Goal: Task Accomplishment & Management: Manage account settings

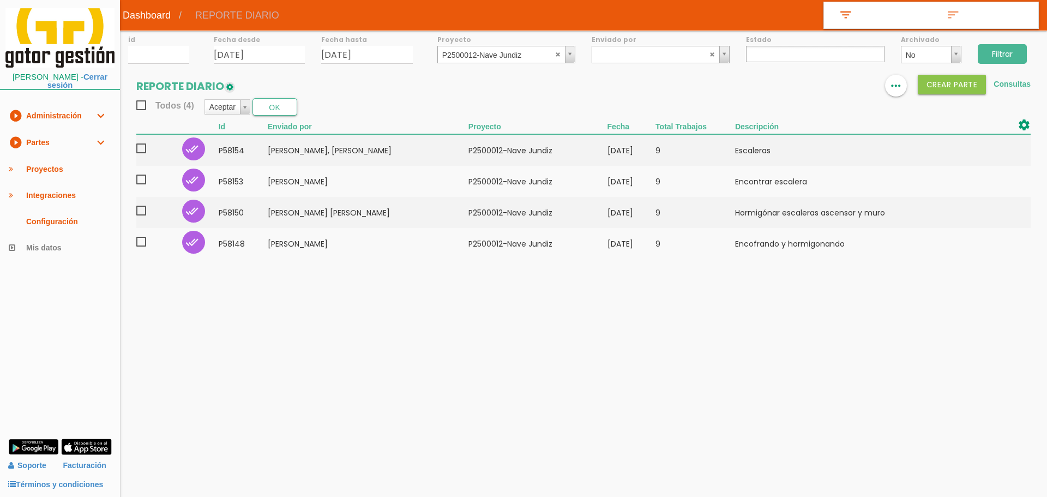
select select
click at [63, 140] on link "play_circle_filled Partes expand_more" at bounding box center [60, 142] width 120 height 27
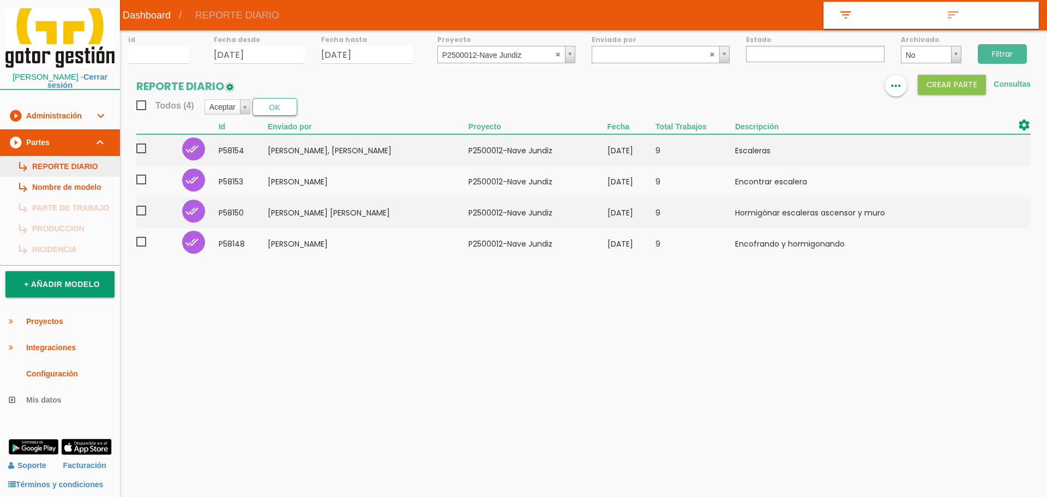
click at [63, 162] on link "subdirectory_arrow_right REPORTE DIARIO" at bounding box center [60, 166] width 120 height 21
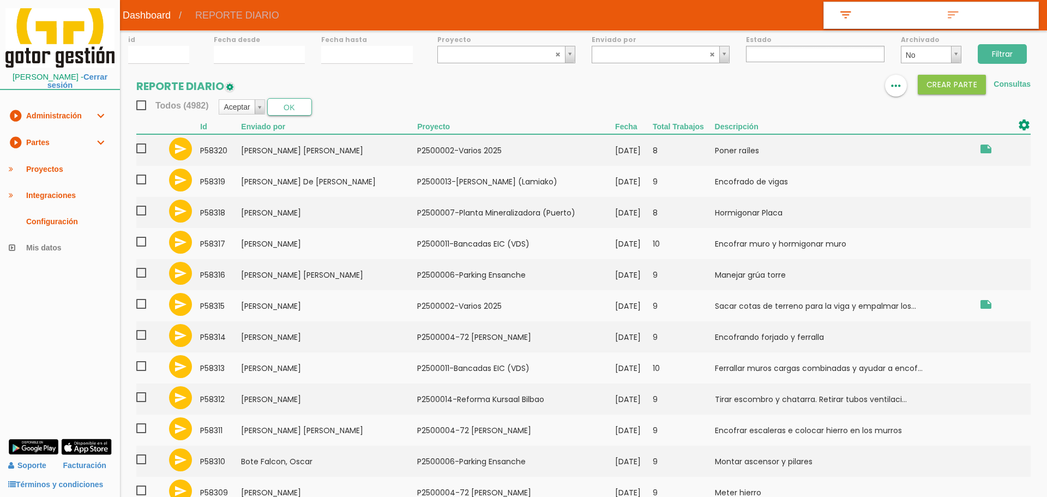
select select
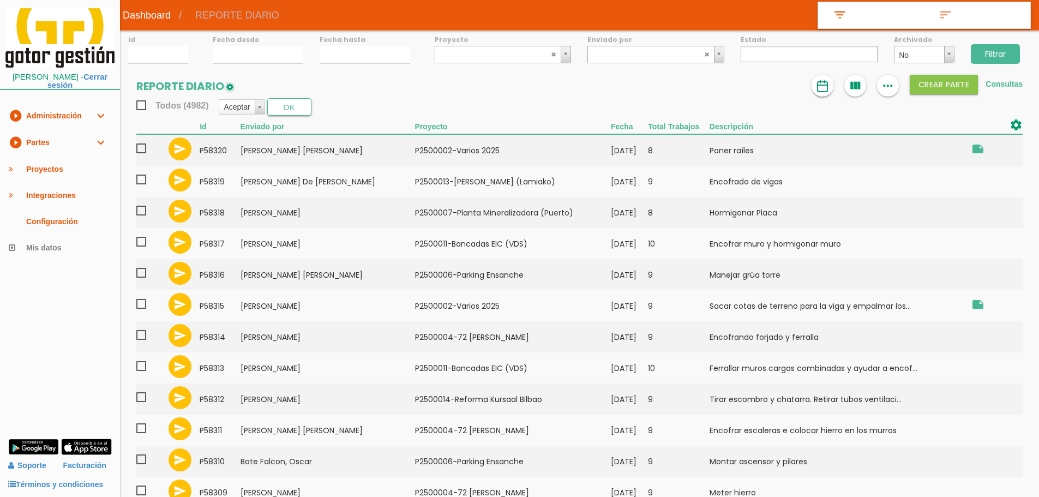
click at [823, 89] on img at bounding box center [822, 86] width 13 height 13
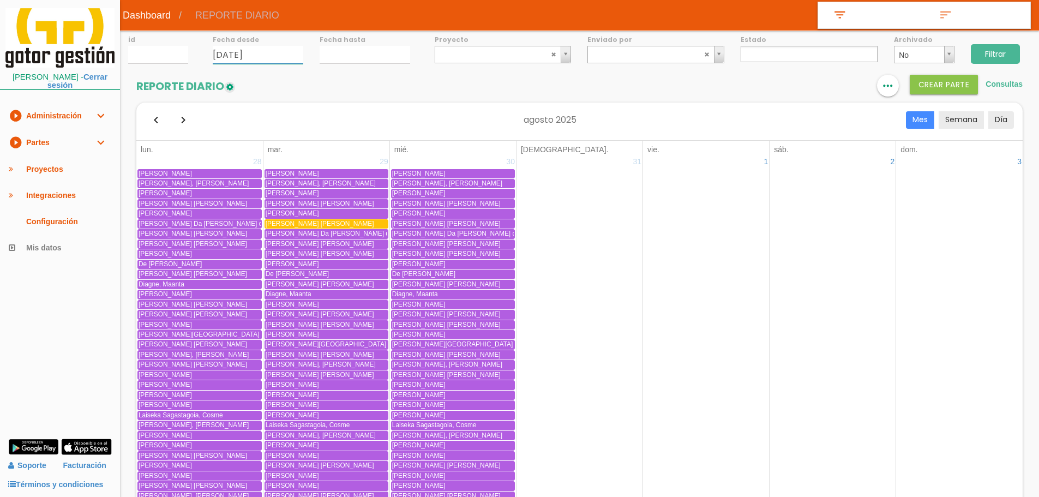
click at [254, 55] on input "14/08/2025" at bounding box center [258, 55] width 91 height 18
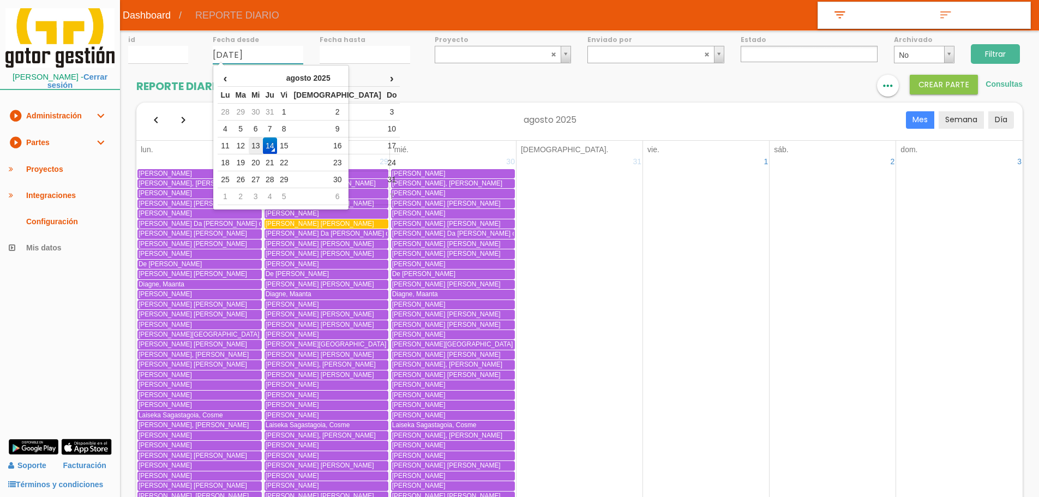
click at [263, 140] on td "13" at bounding box center [256, 145] width 14 height 17
type input "[DATE]"
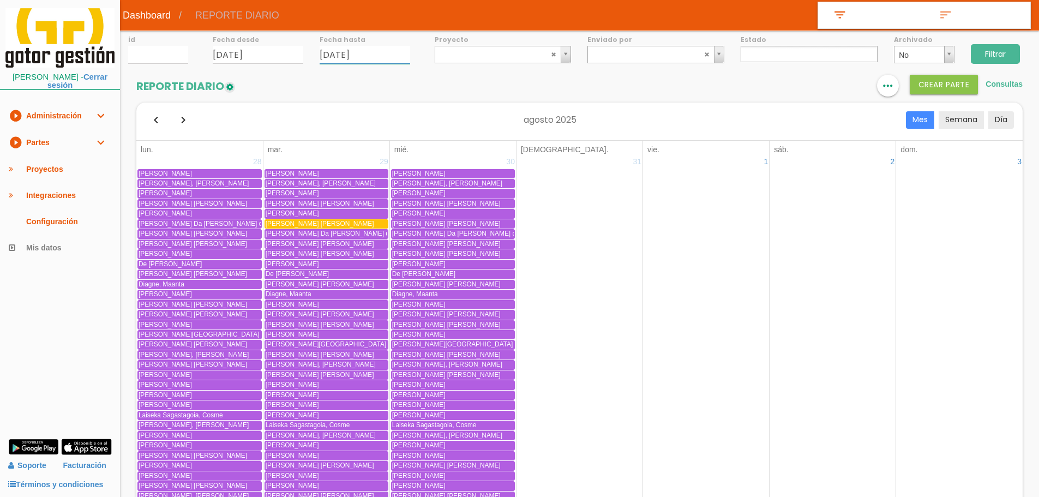
click at [340, 52] on input "[DATE]" at bounding box center [364, 55] width 91 height 18
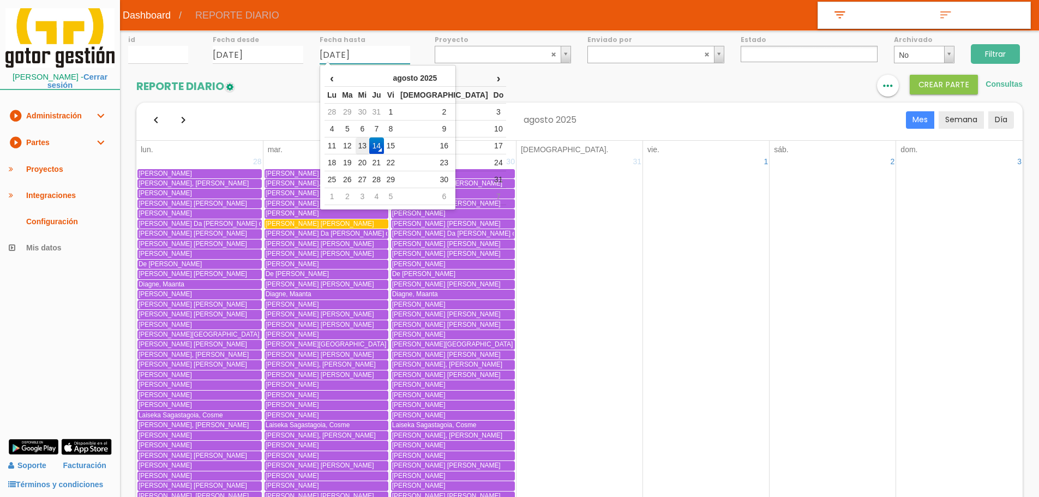
click at [370, 146] on td "13" at bounding box center [362, 145] width 14 height 17
type input "[DATE]"
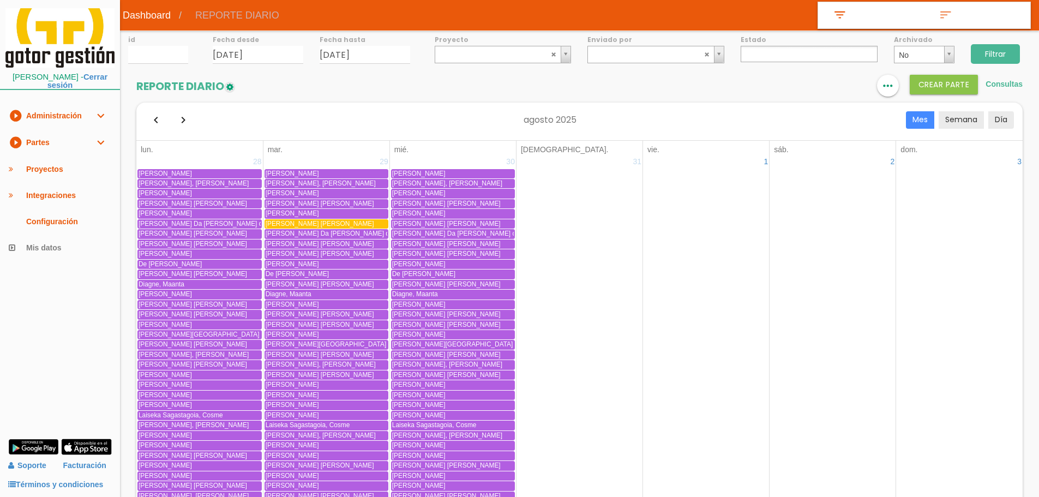
click at [778, 53] on ul at bounding box center [808, 54] width 137 height 16
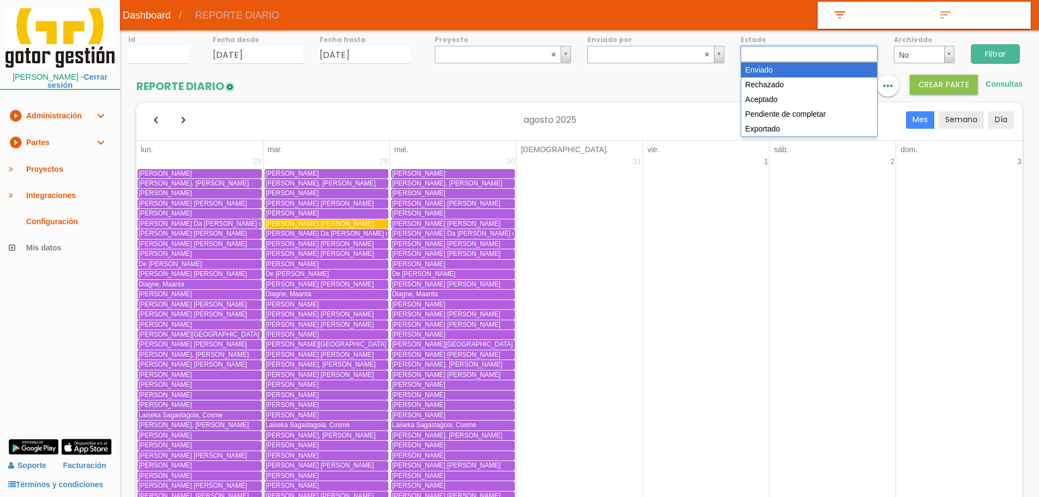
select select "1"
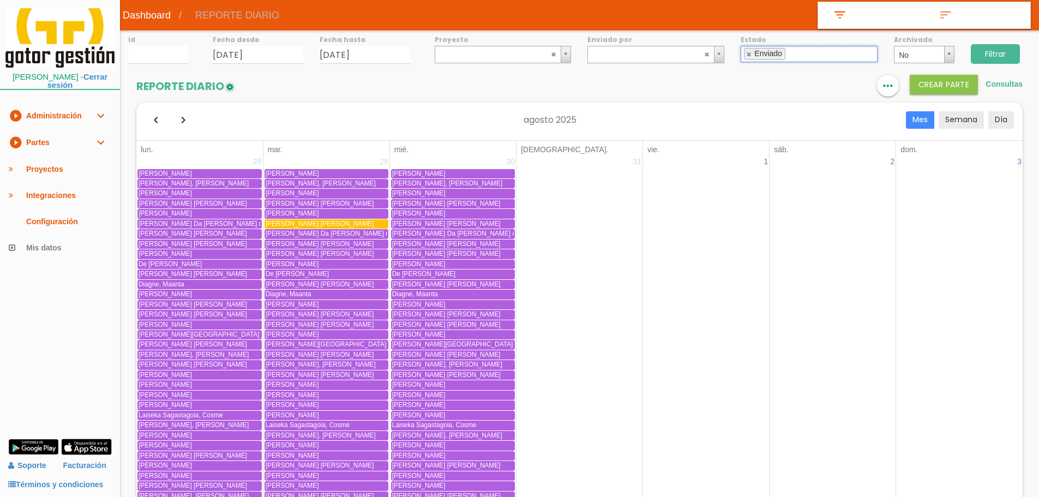
click at [996, 53] on input "Filtrar" at bounding box center [994, 54] width 49 height 20
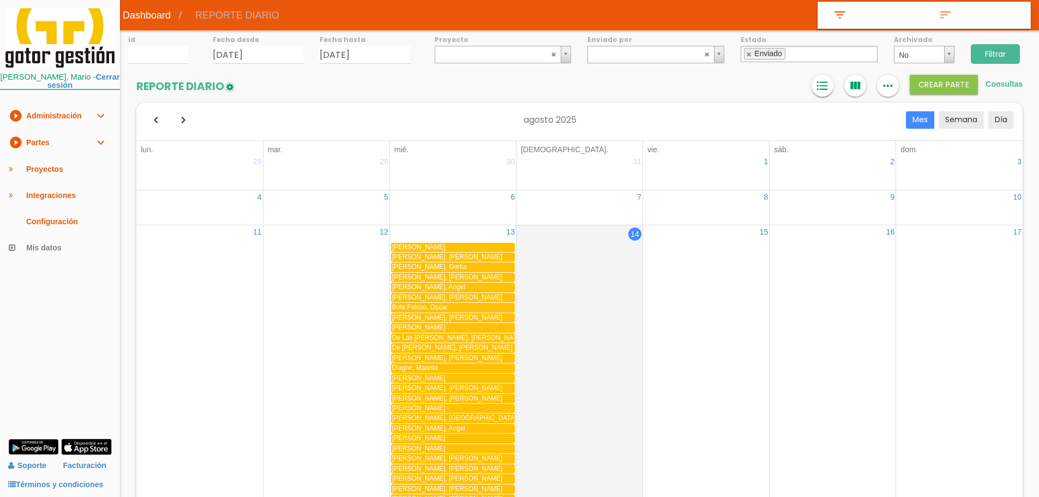
click at [814, 82] on link "format_list_bulleted" at bounding box center [822, 86] width 22 height 22
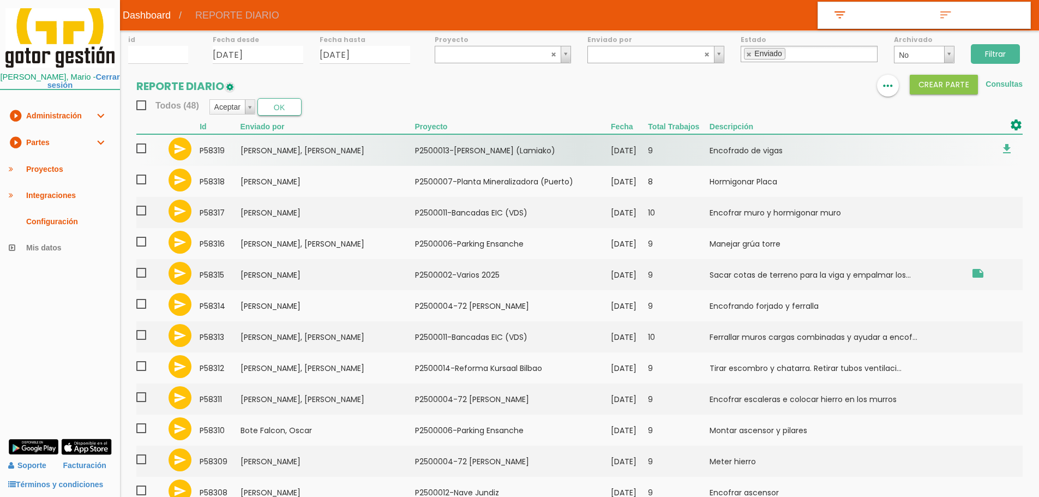
click at [142, 147] on span at bounding box center [145, 149] width 19 height 14
click at [0, 0] on input "checkbox" at bounding box center [0, 0] width 0 height 0
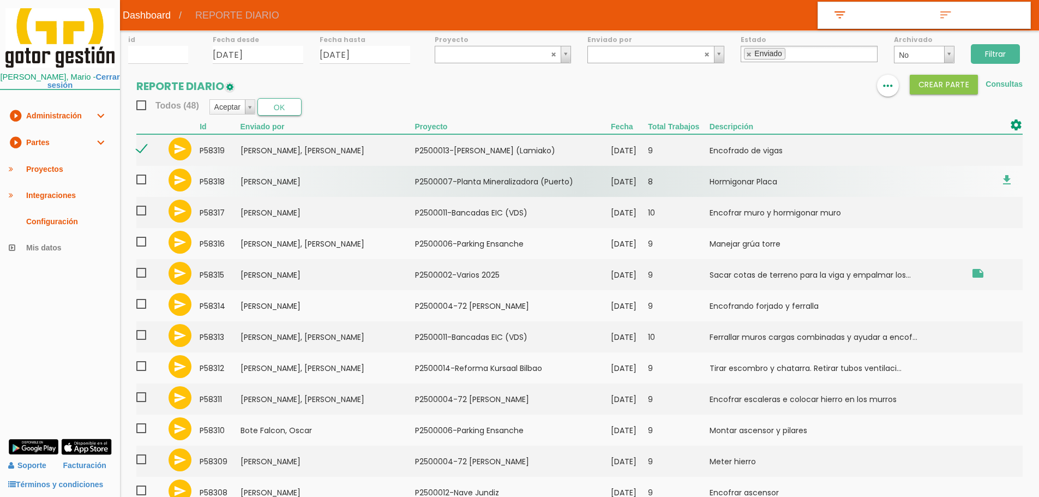
click at [144, 180] on span at bounding box center [145, 180] width 19 height 14
click at [0, 0] on input "checkbox" at bounding box center [0, 0] width 0 height 0
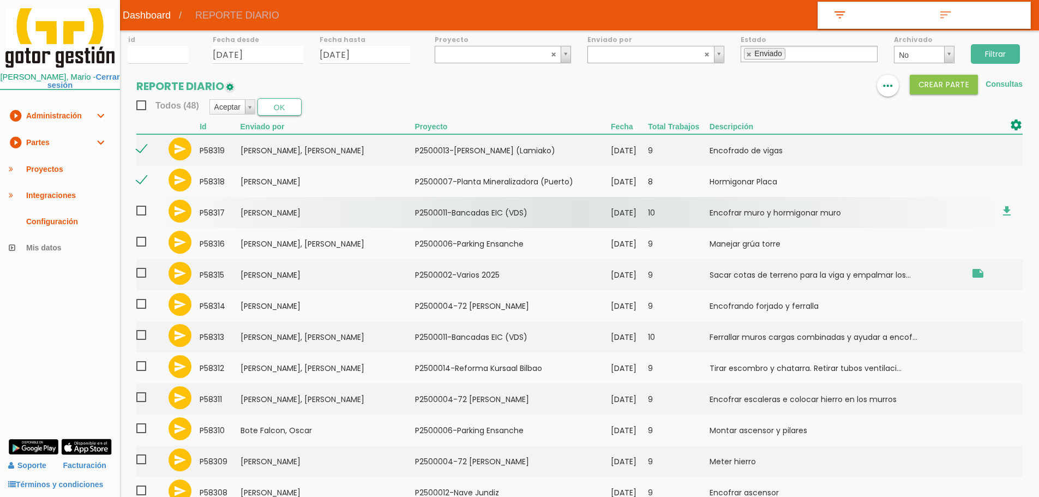
click at [144, 212] on span at bounding box center [145, 211] width 19 height 14
click at [0, 0] on input "checkbox" at bounding box center [0, 0] width 0 height 0
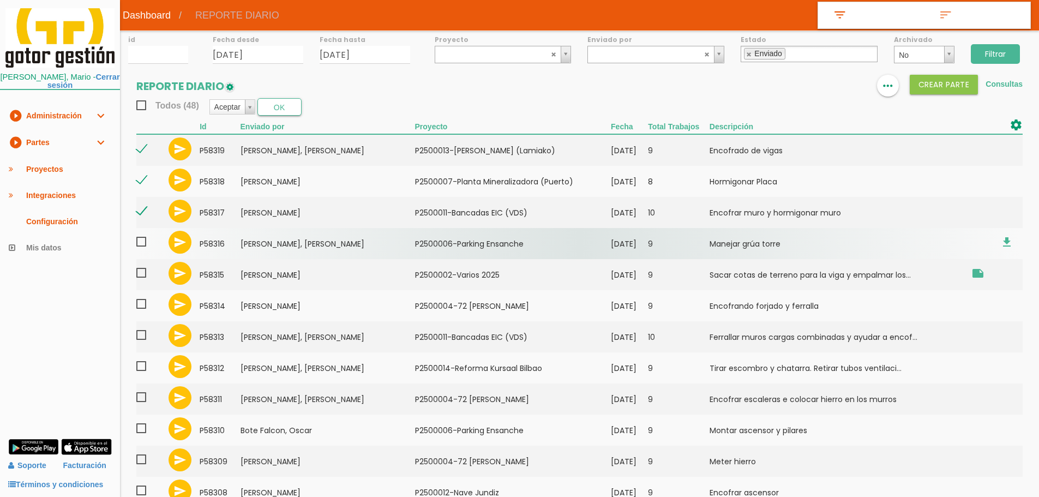
click at [142, 246] on span at bounding box center [145, 242] width 19 height 14
click at [0, 0] on input "checkbox" at bounding box center [0, 0] width 0 height 0
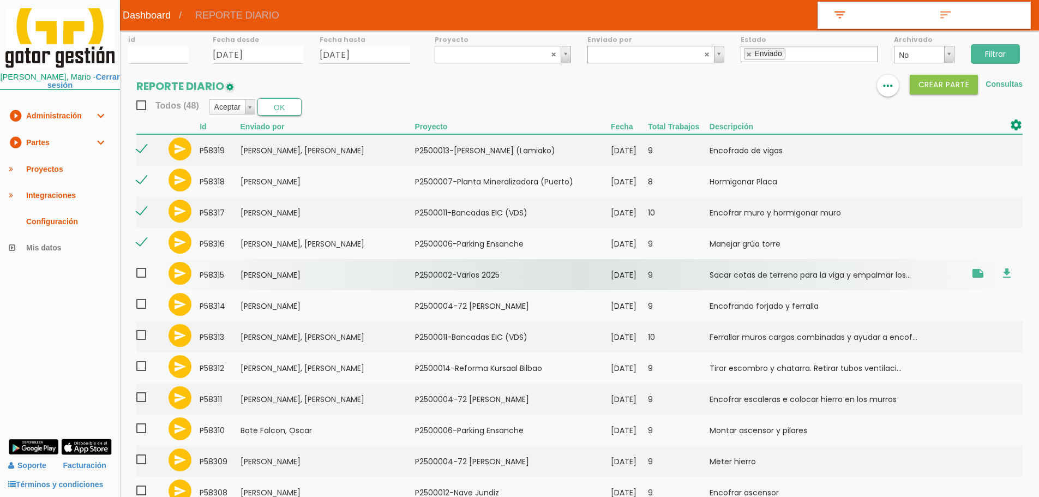
click at [140, 274] on span at bounding box center [145, 273] width 19 height 14
click at [0, 0] on input "checkbox" at bounding box center [0, 0] width 0 height 0
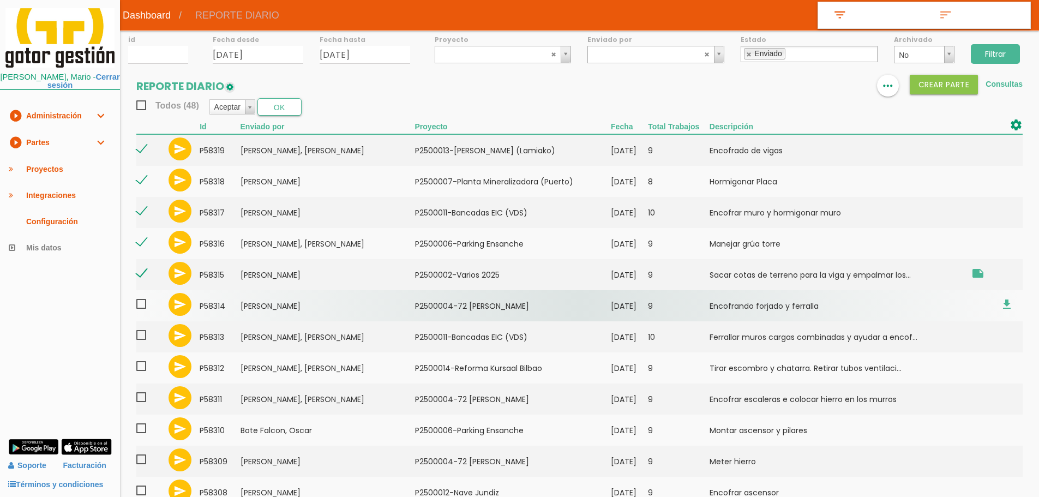
click at [141, 299] on span at bounding box center [145, 304] width 19 height 14
click at [0, 0] on input "checkbox" at bounding box center [0, 0] width 0 height 0
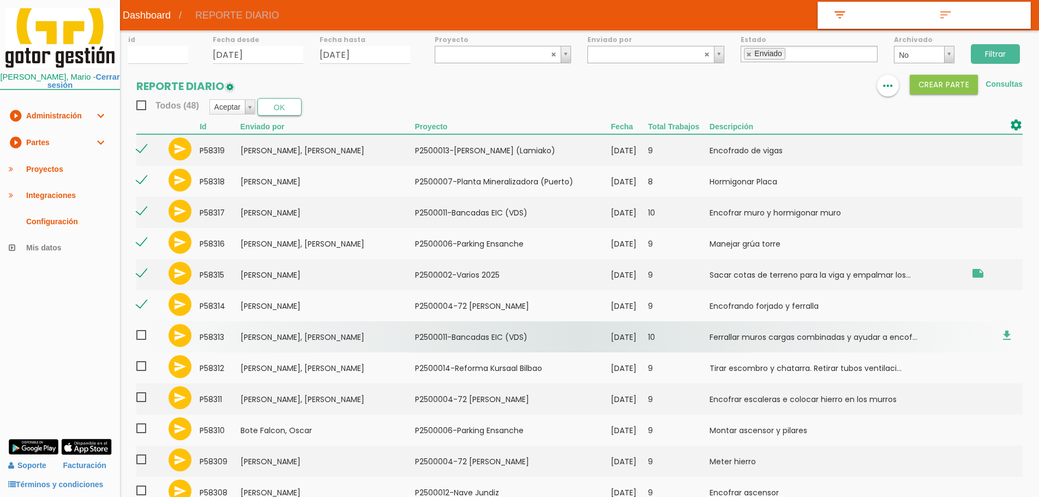
click at [143, 335] on span at bounding box center [145, 335] width 19 height 14
click at [0, 0] on input "checkbox" at bounding box center [0, 0] width 0 height 0
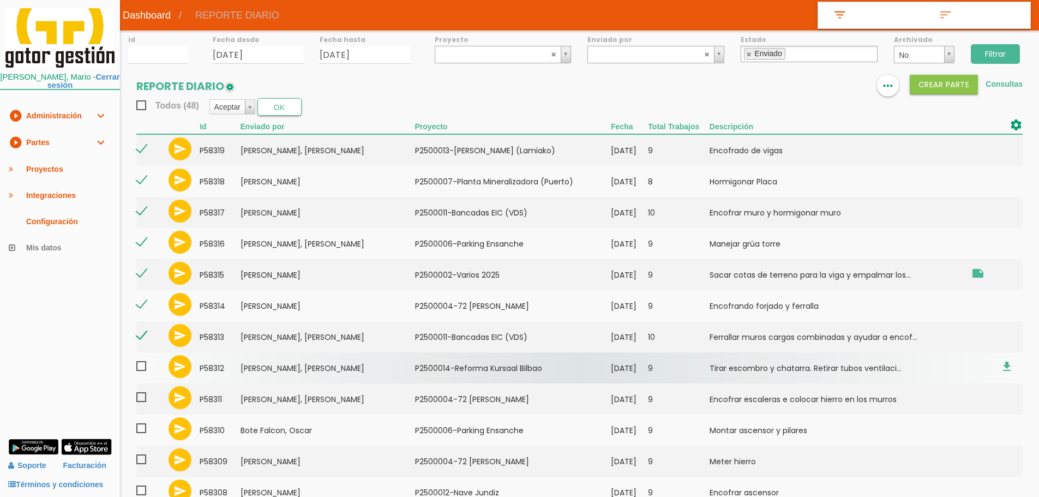
click at [143, 365] on span at bounding box center [145, 366] width 19 height 14
click at [0, 0] on input "checkbox" at bounding box center [0, 0] width 0 height 0
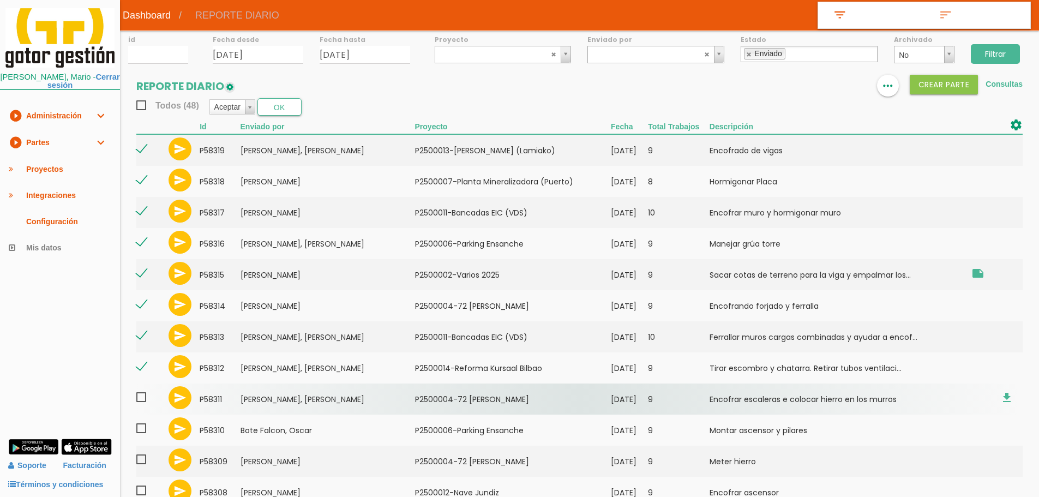
click at [143, 397] on span at bounding box center [145, 397] width 19 height 14
click at [0, 0] on input "checkbox" at bounding box center [0, 0] width 0 height 0
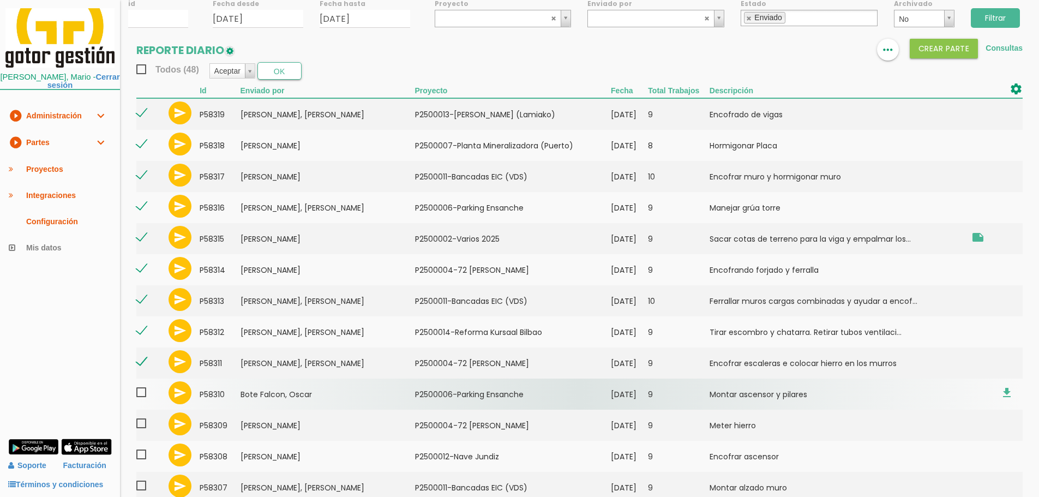
scroll to position [55, 0]
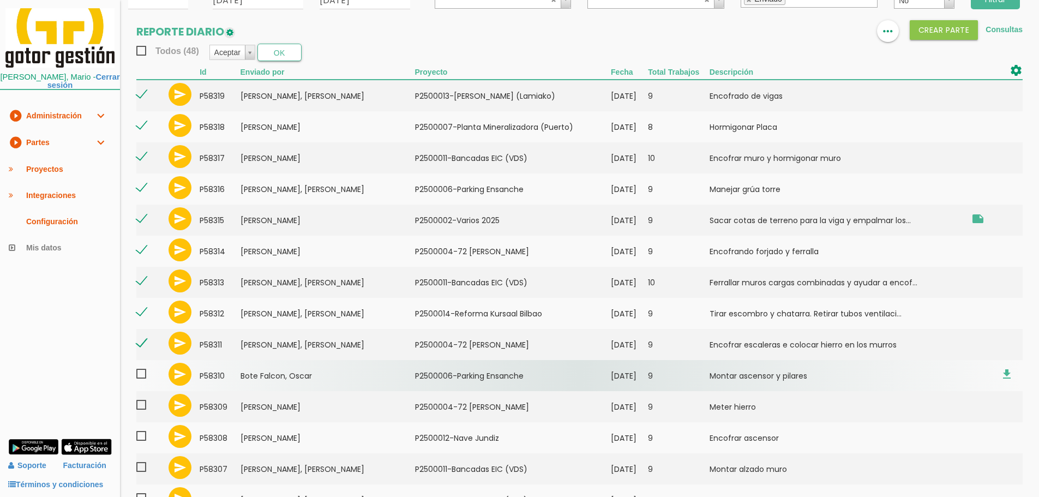
click at [146, 377] on span at bounding box center [145, 374] width 19 height 14
click at [0, 0] on input "checkbox" at bounding box center [0, 0] width 0 height 0
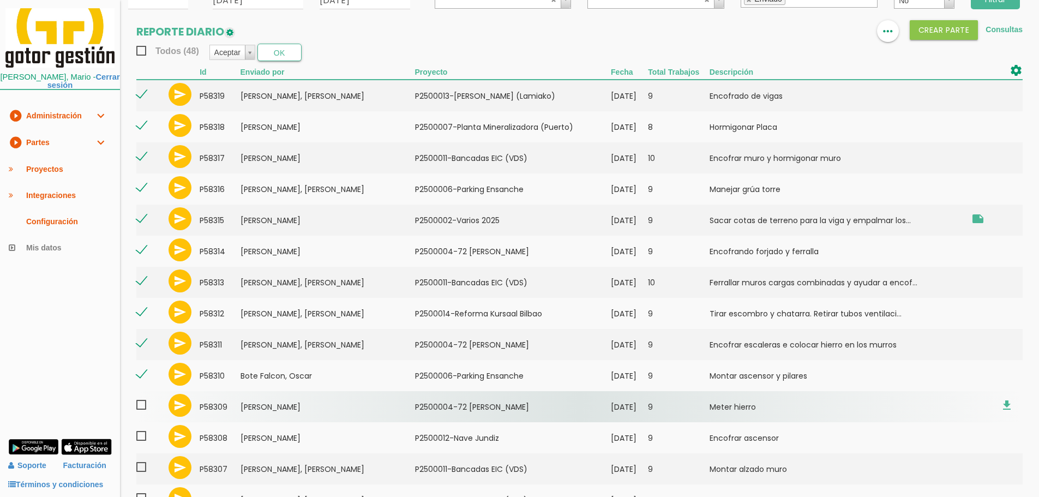
click at [140, 406] on span at bounding box center [145, 405] width 19 height 14
click at [0, 0] on input "checkbox" at bounding box center [0, 0] width 0 height 0
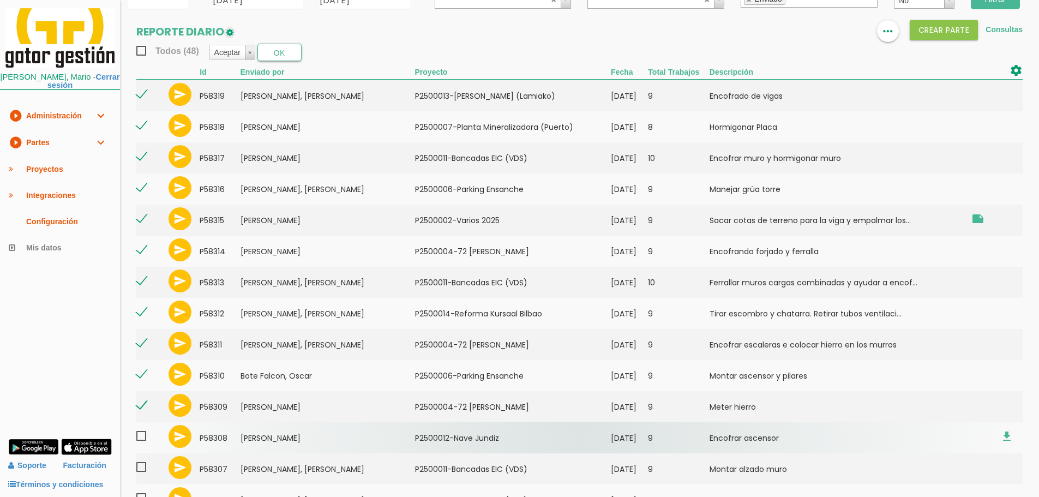
click at [140, 432] on span at bounding box center [145, 436] width 19 height 14
click at [0, 0] on input "checkbox" at bounding box center [0, 0] width 0 height 0
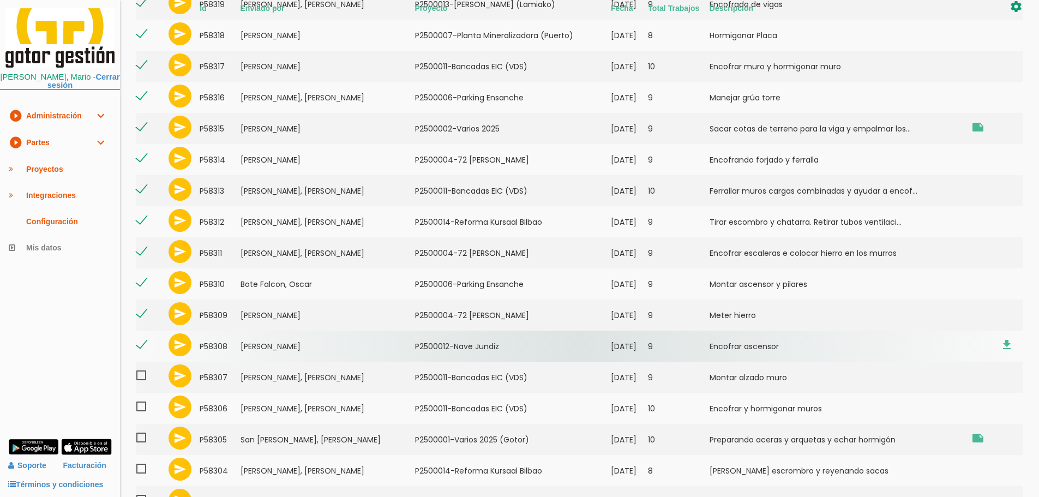
scroll to position [164, 0]
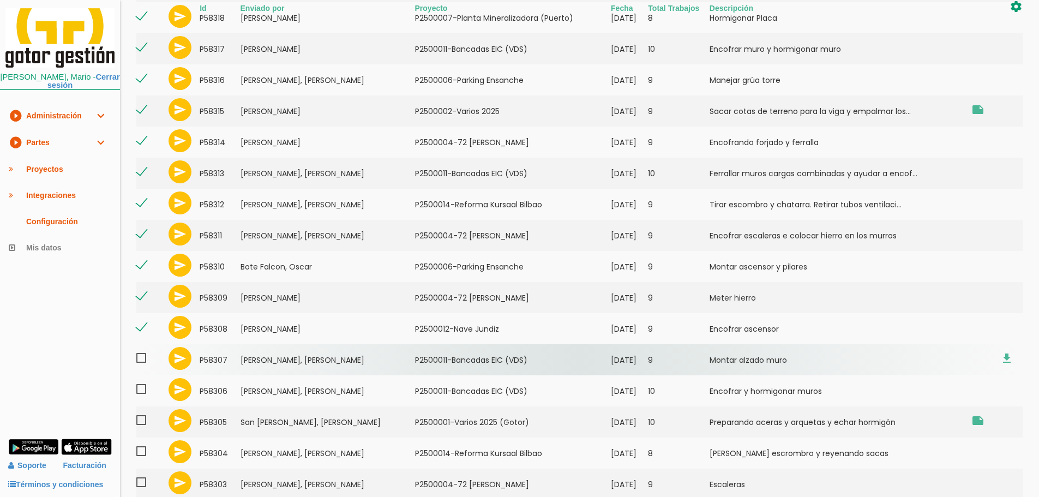
click at [142, 355] on span at bounding box center [145, 358] width 19 height 14
click at [0, 0] on input "checkbox" at bounding box center [0, 0] width 0 height 0
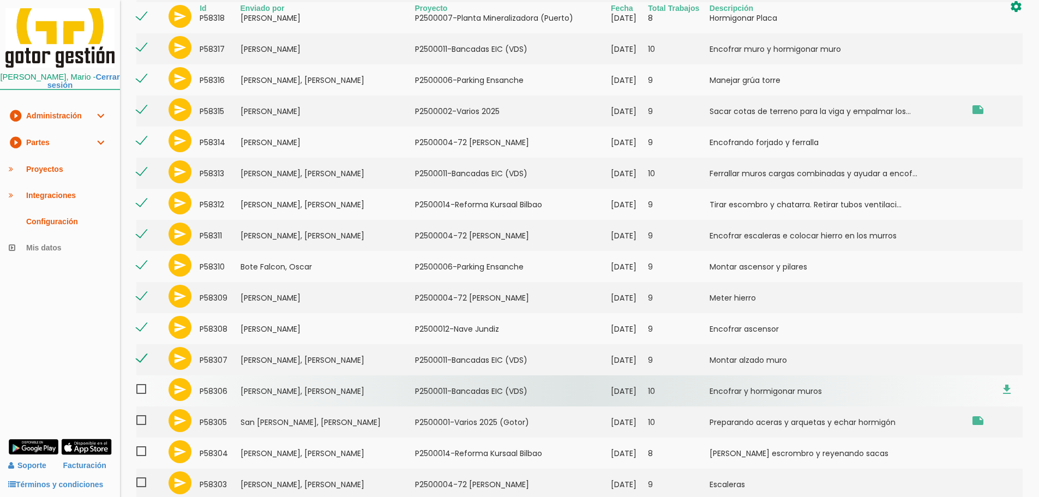
click at [137, 390] on span at bounding box center [145, 389] width 19 height 14
click at [0, 0] on input "checkbox" at bounding box center [0, 0] width 0 height 0
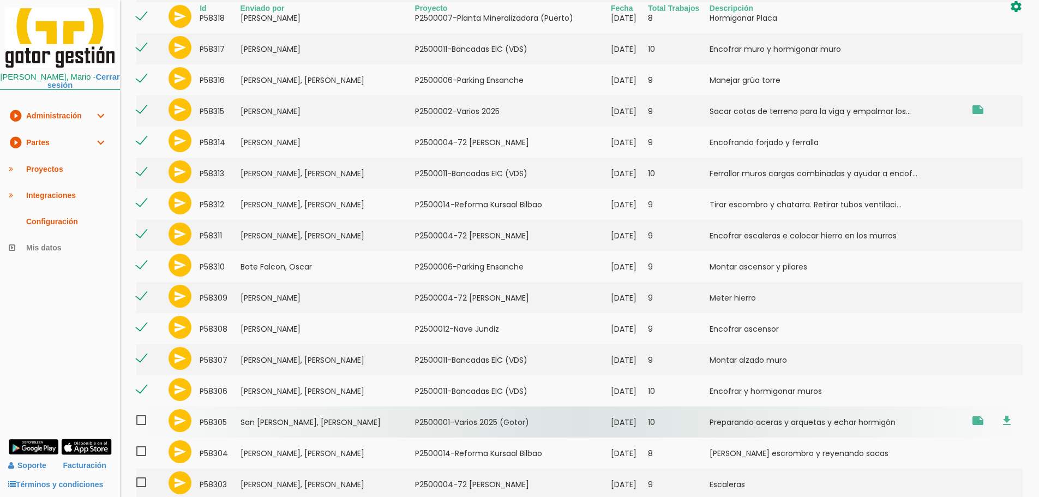
click at [142, 423] on span at bounding box center [145, 420] width 19 height 14
click at [0, 0] on input "checkbox" at bounding box center [0, 0] width 0 height 0
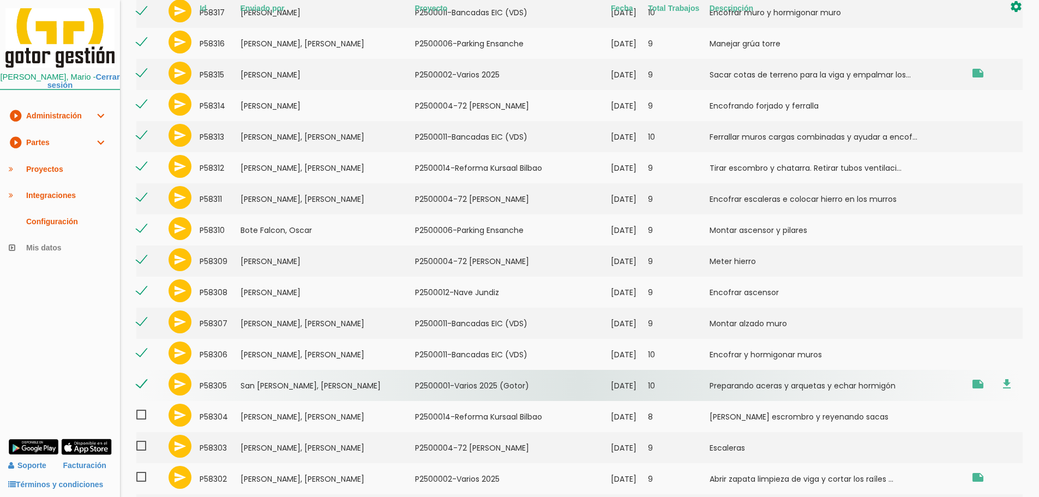
scroll to position [218, 0]
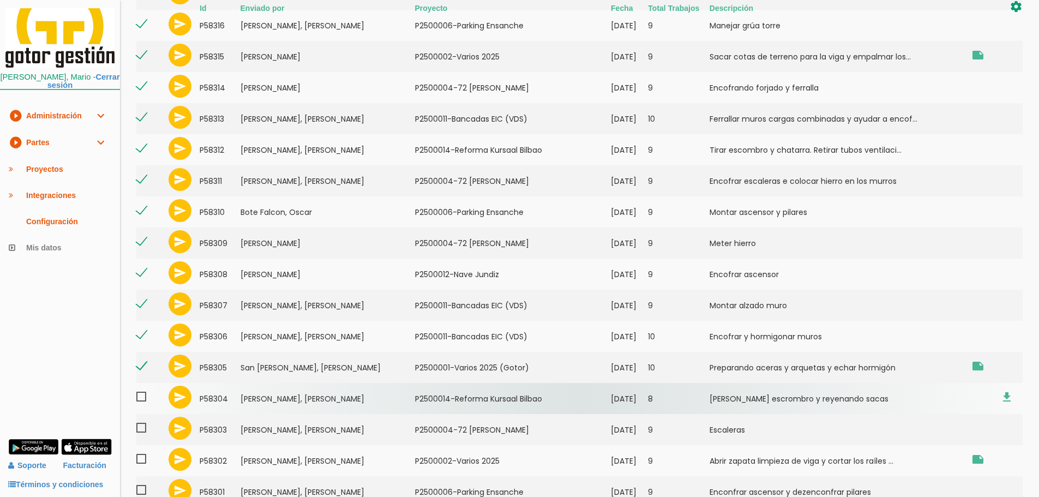
click at [146, 397] on span at bounding box center [145, 397] width 19 height 14
click at [0, 0] on input "checkbox" at bounding box center [0, 0] width 0 height 0
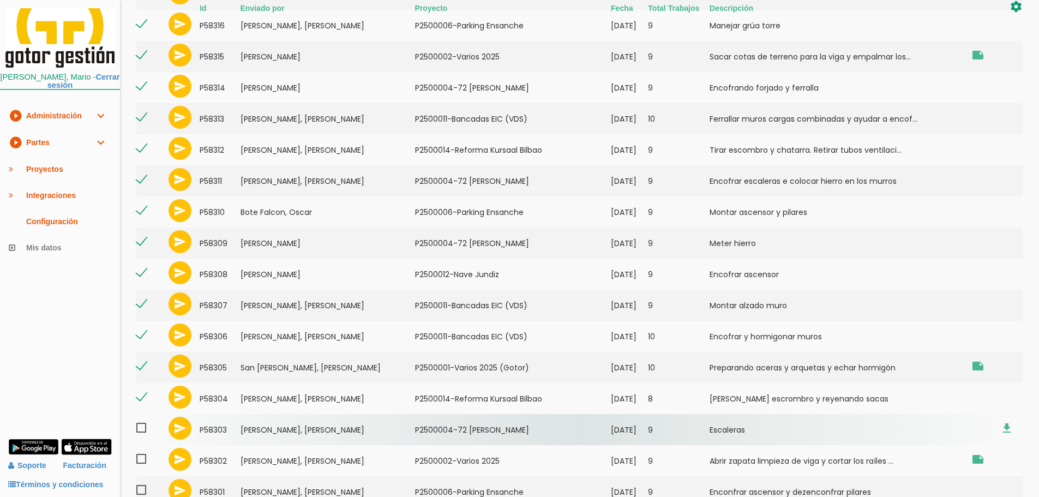
click at [145, 431] on span at bounding box center [145, 428] width 19 height 14
click at [0, 0] on input "checkbox" at bounding box center [0, 0] width 0 height 0
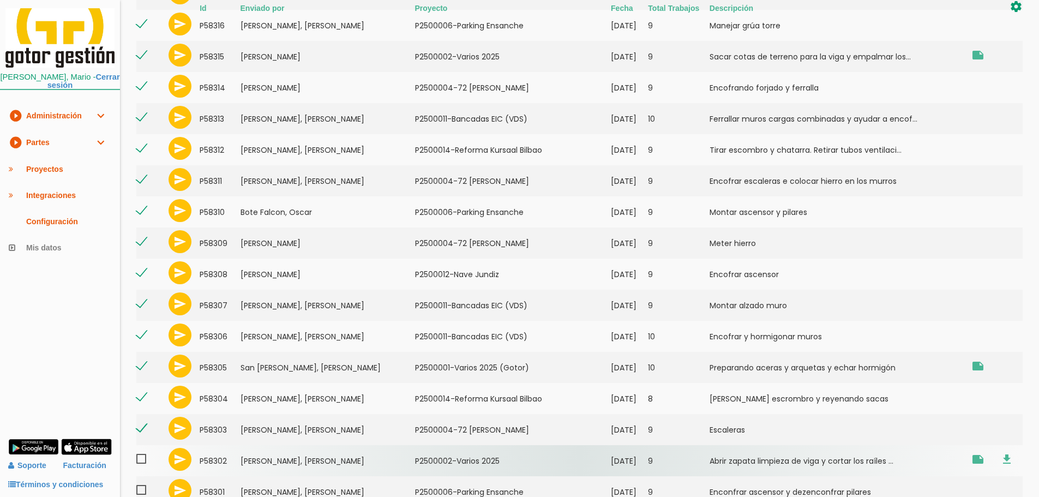
click at [144, 466] on span at bounding box center [145, 459] width 19 height 14
click at [0, 0] on input "checkbox" at bounding box center [0, 0] width 0 height 0
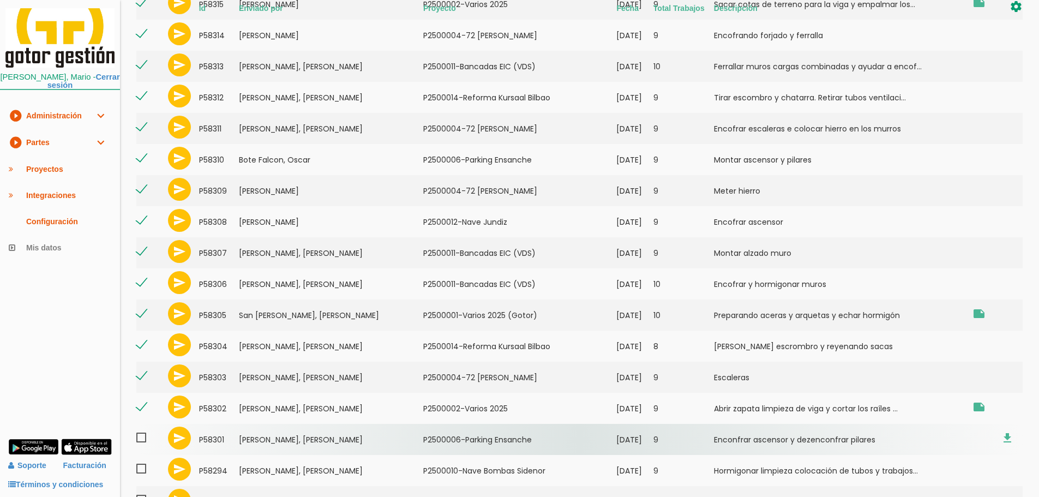
click at [143, 437] on span at bounding box center [145, 438] width 19 height 14
click at [0, 0] on input "checkbox" at bounding box center [0, 0] width 0 height 0
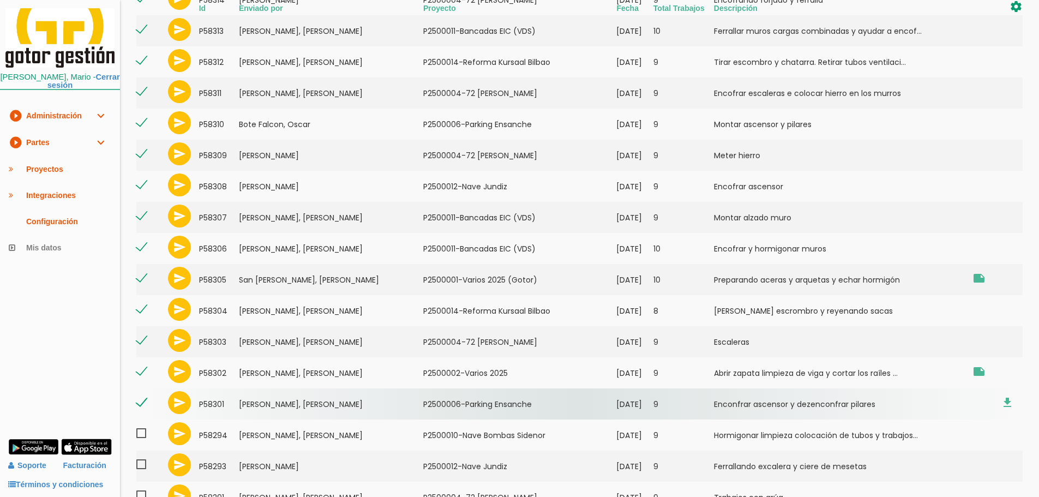
scroll to position [325, 0]
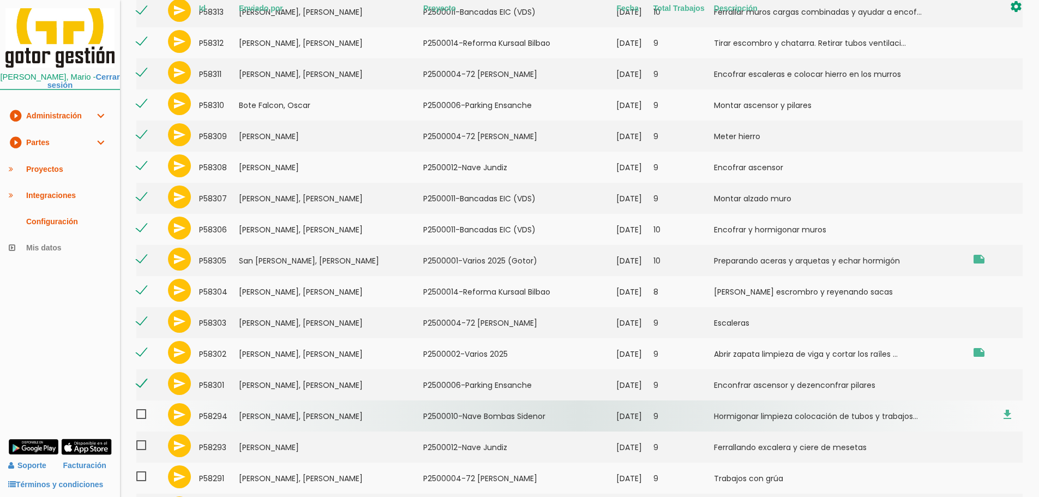
click at [143, 418] on span at bounding box center [145, 414] width 19 height 14
click at [0, 0] on input "checkbox" at bounding box center [0, 0] width 0 height 0
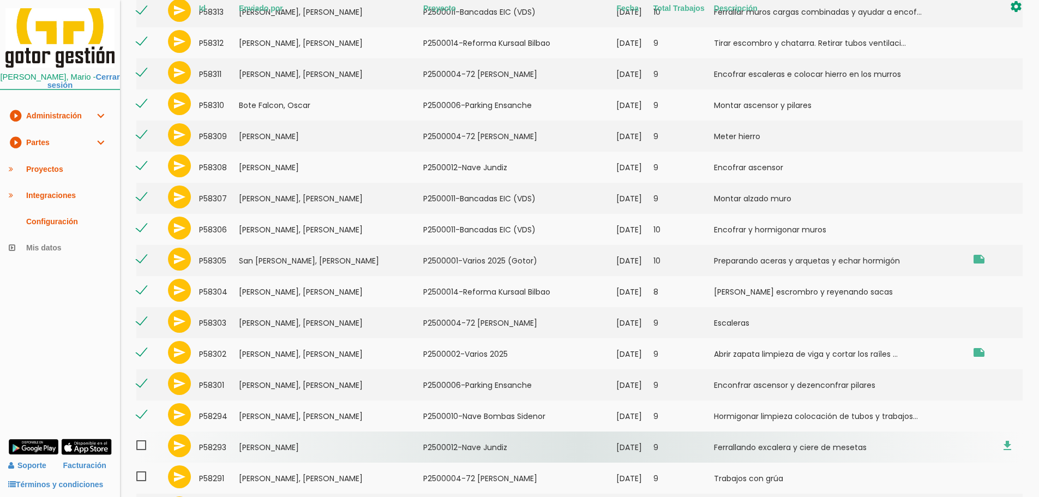
click at [141, 442] on span at bounding box center [145, 445] width 19 height 14
click at [0, 0] on input "checkbox" at bounding box center [0, 0] width 0 height 0
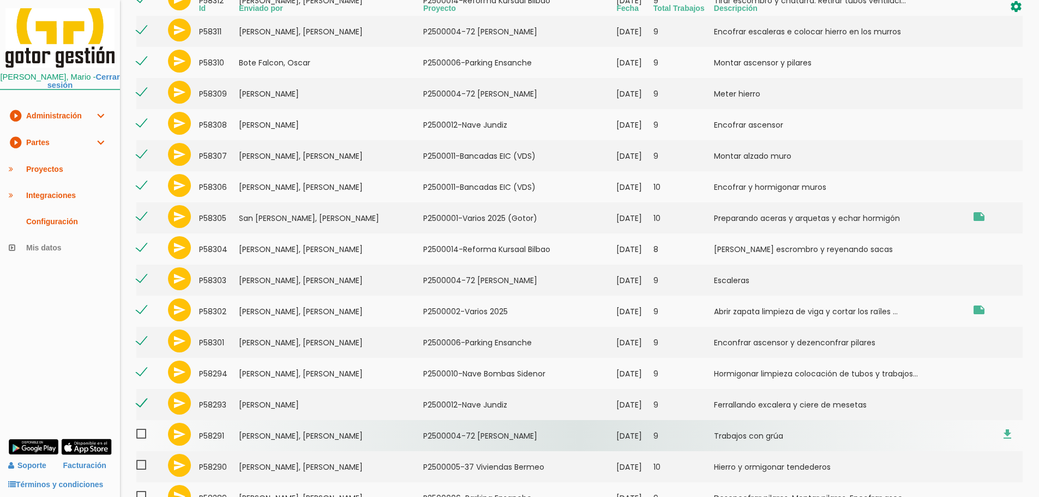
scroll to position [379, 0]
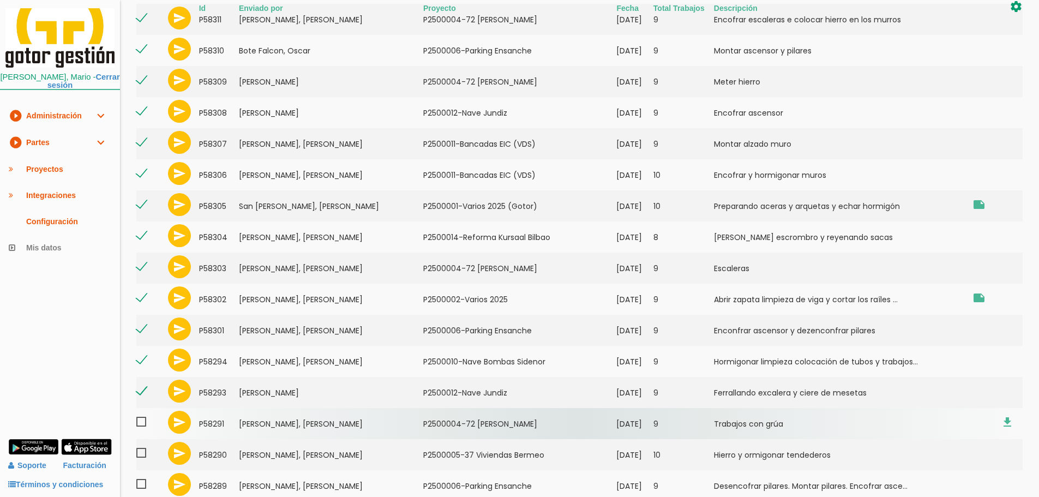
click at [140, 426] on span at bounding box center [145, 422] width 19 height 14
click at [0, 0] on input "checkbox" at bounding box center [0, 0] width 0 height 0
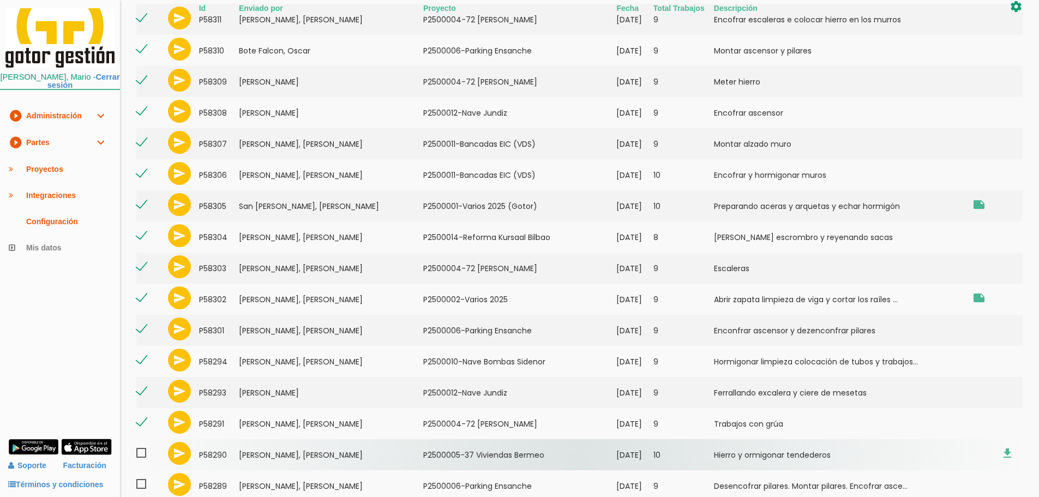
click at [141, 449] on span at bounding box center [145, 453] width 19 height 14
click at [0, 0] on input "checkbox" at bounding box center [0, 0] width 0 height 0
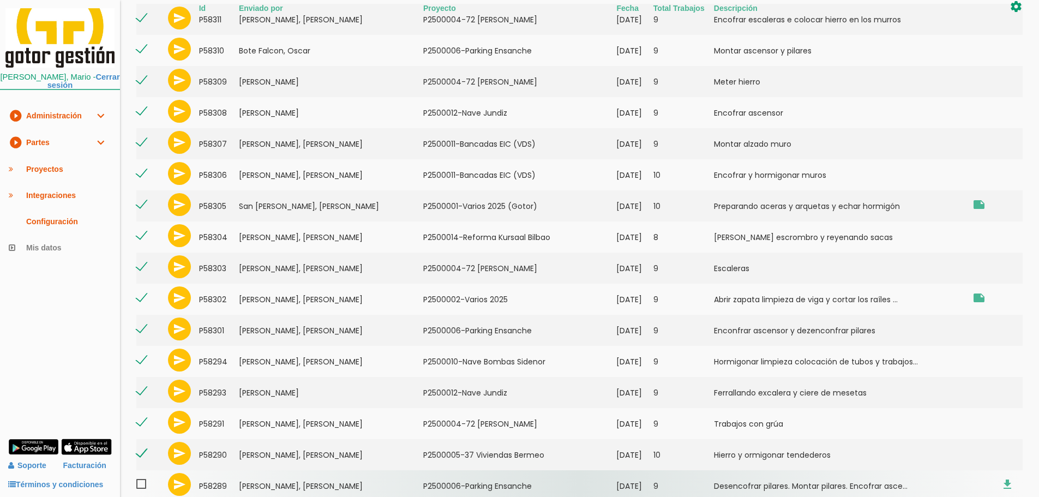
click at [142, 483] on span at bounding box center [145, 484] width 19 height 14
click at [0, 0] on input "checkbox" at bounding box center [0, 0] width 0 height 0
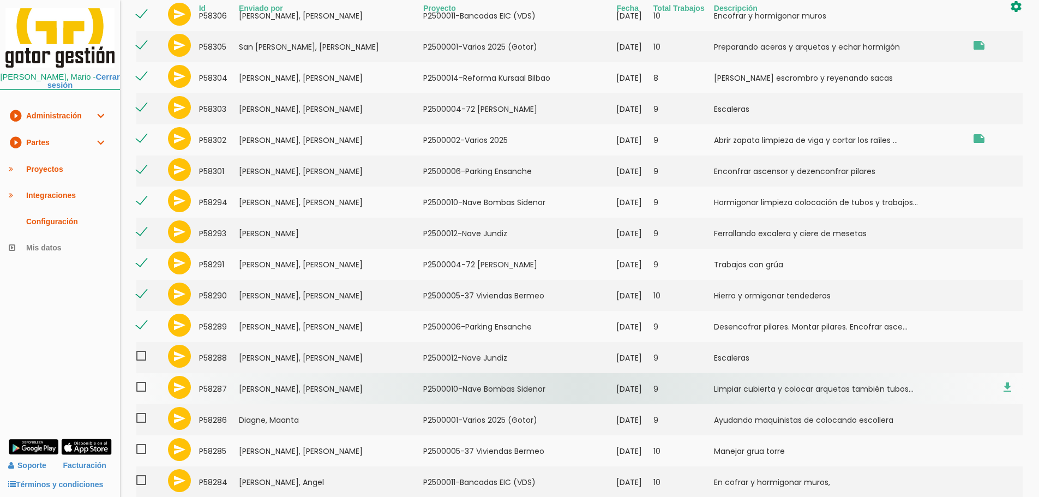
scroll to position [543, 0]
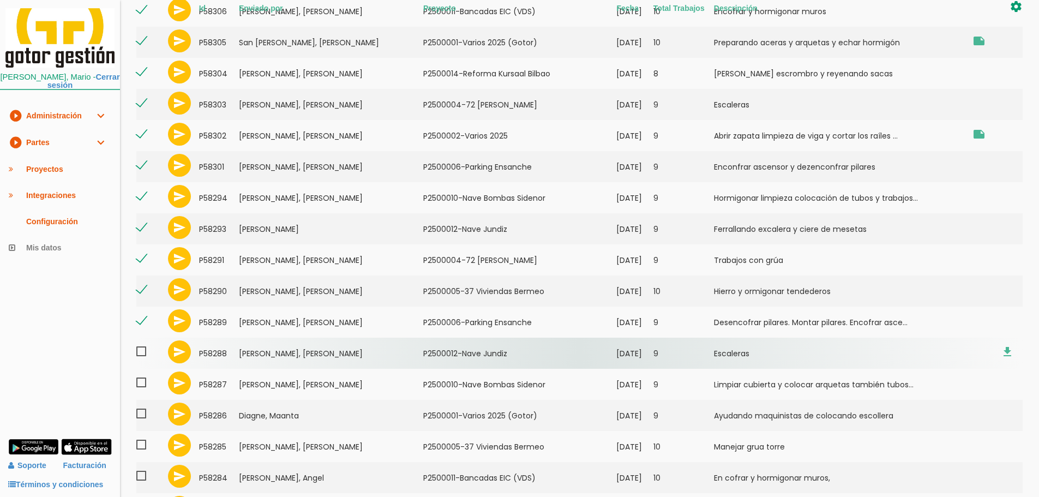
click at [144, 358] on span at bounding box center [145, 352] width 19 height 14
click at [0, 0] on input "checkbox" at bounding box center [0, 0] width 0 height 0
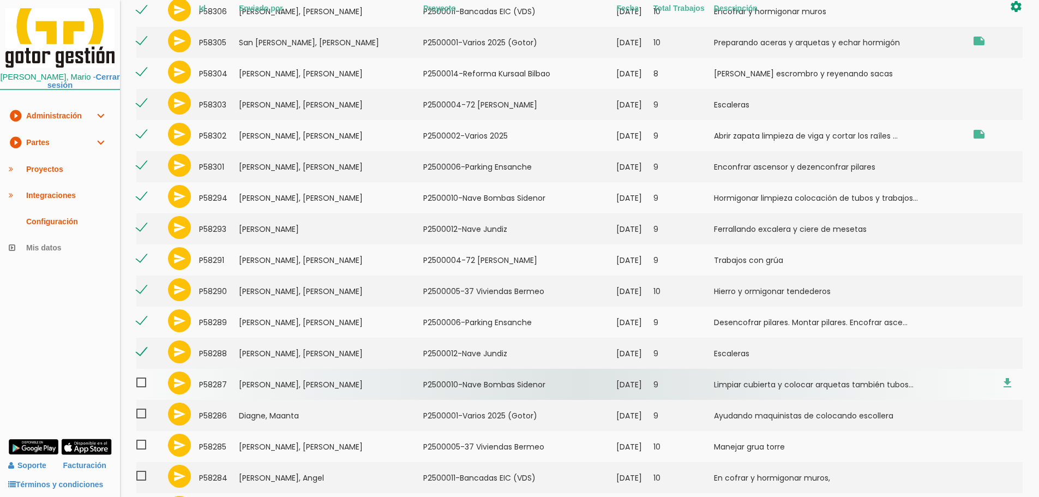
click at [141, 383] on span at bounding box center [145, 383] width 19 height 14
click at [0, 0] on input "checkbox" at bounding box center [0, 0] width 0 height 0
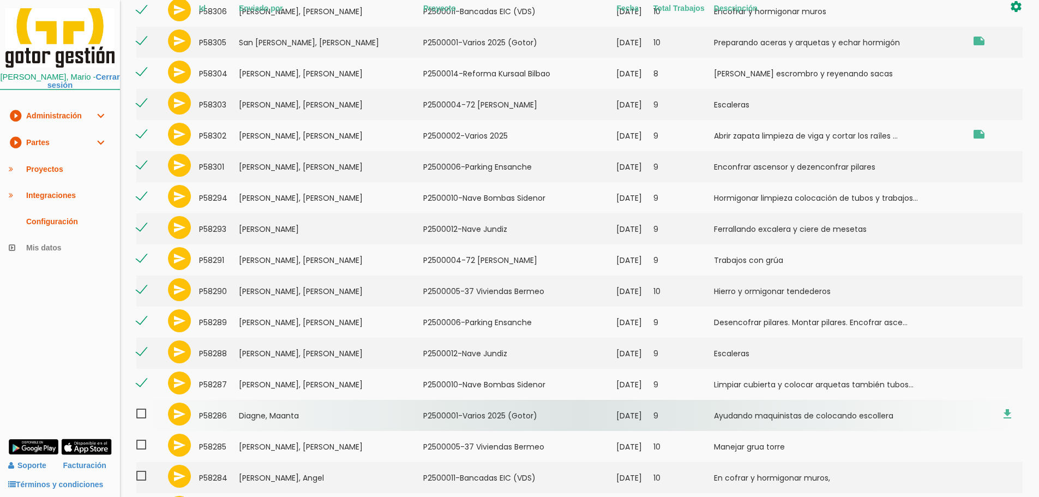
click at [140, 415] on span at bounding box center [145, 414] width 19 height 14
click at [0, 0] on input "checkbox" at bounding box center [0, 0] width 0 height 0
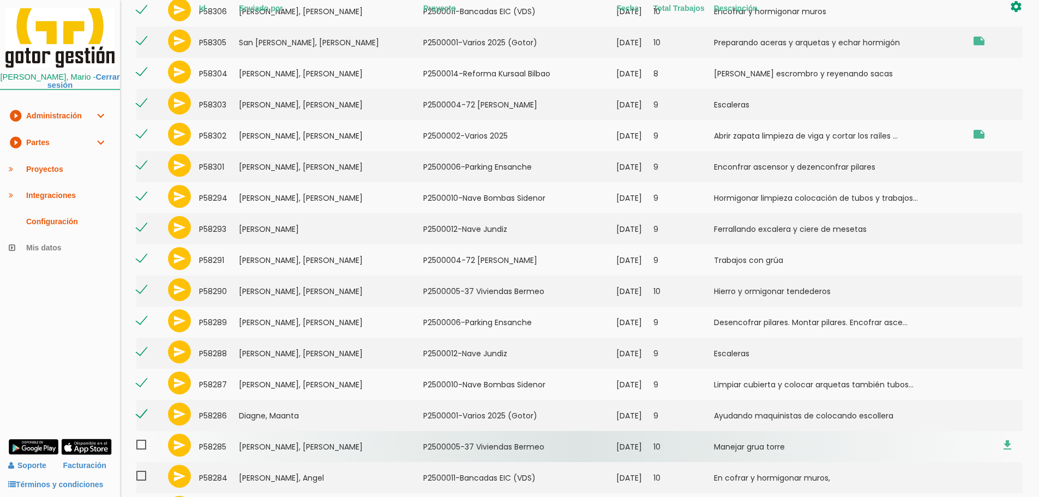
click at [143, 447] on span at bounding box center [145, 445] width 19 height 14
click at [0, 0] on input "checkbox" at bounding box center [0, 0] width 0 height 0
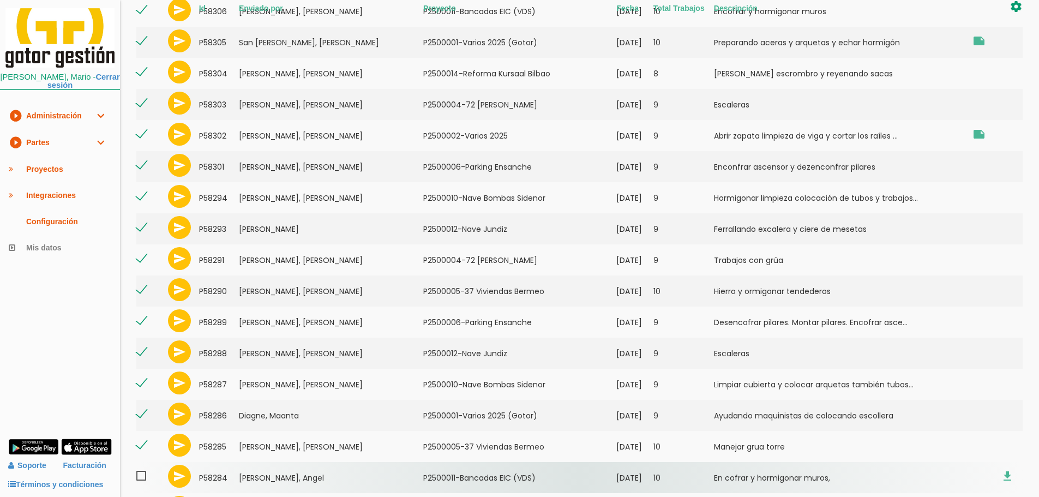
click at [147, 469] on span at bounding box center [145, 476] width 19 height 14
click at [0, 0] on input "checkbox" at bounding box center [0, 0] width 0 height 0
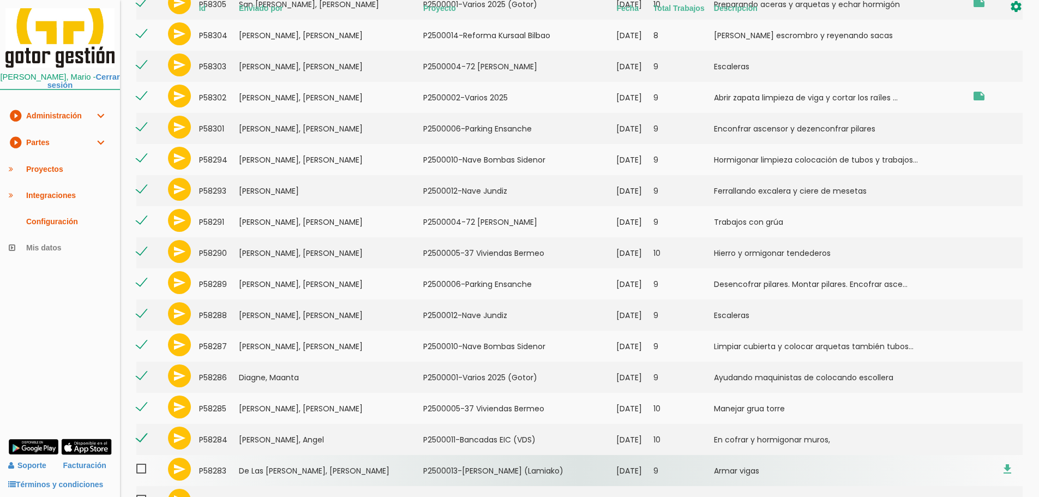
click at [140, 468] on span at bounding box center [145, 469] width 19 height 14
click at [0, 0] on input "checkbox" at bounding box center [0, 0] width 0 height 0
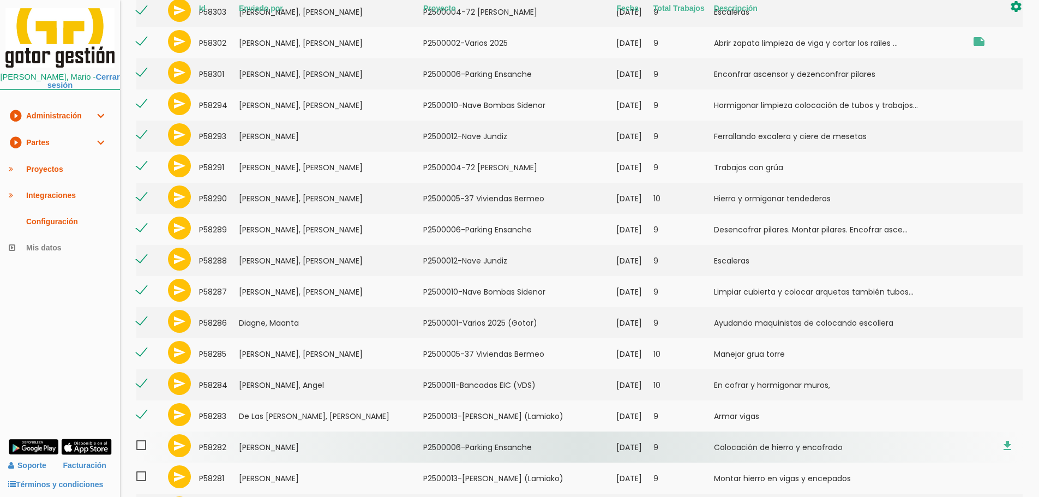
click at [140, 456] on td at bounding box center [150, 446] width 29 height 31
click at [144, 441] on span at bounding box center [145, 445] width 19 height 14
click at [0, 0] on input "checkbox" at bounding box center [0, 0] width 0 height 0
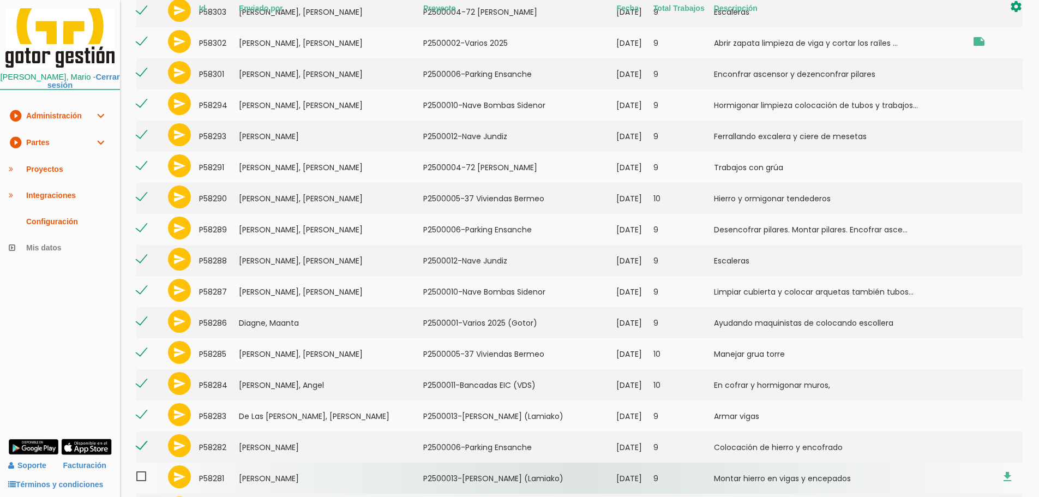
click at [141, 470] on span at bounding box center [145, 476] width 19 height 14
click at [0, 0] on input "checkbox" at bounding box center [0, 0] width 0 height 0
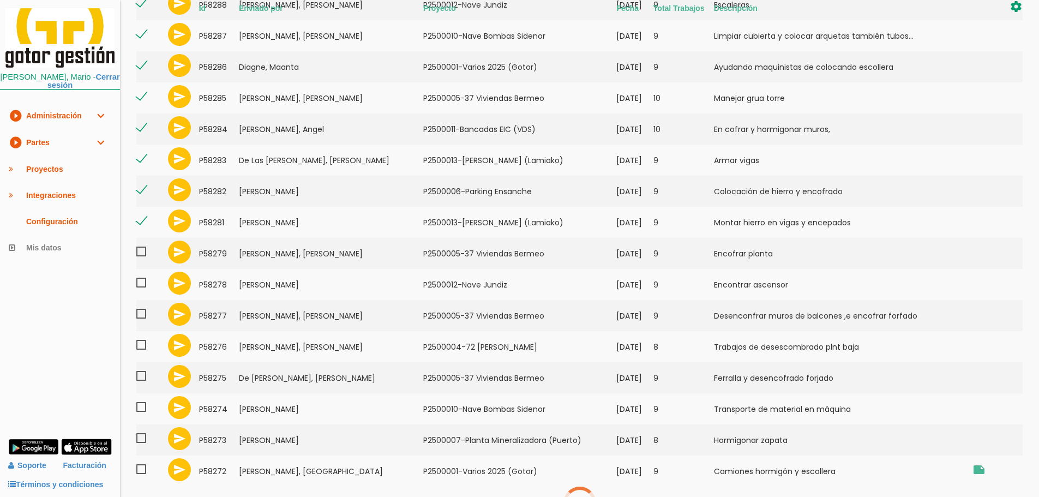
scroll to position [892, 0]
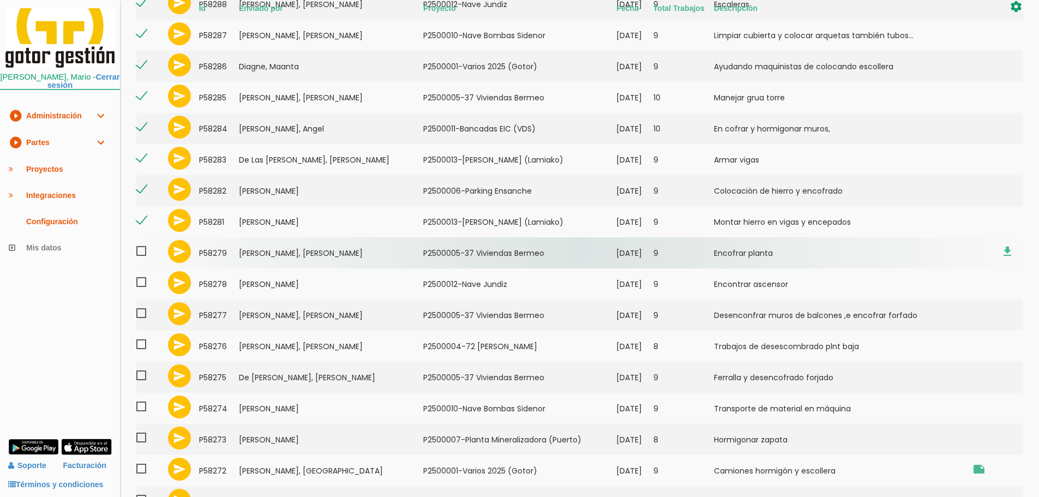
click at [141, 255] on span at bounding box center [145, 251] width 19 height 14
click at [0, 0] on input "checkbox" at bounding box center [0, 0] width 0 height 0
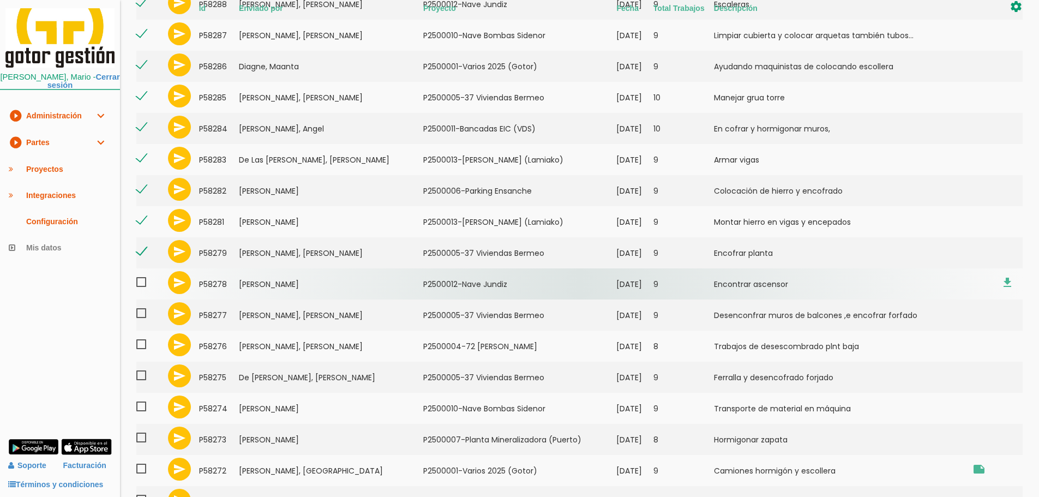
click at [140, 281] on span at bounding box center [145, 282] width 19 height 14
click at [0, 0] on input "checkbox" at bounding box center [0, 0] width 0 height 0
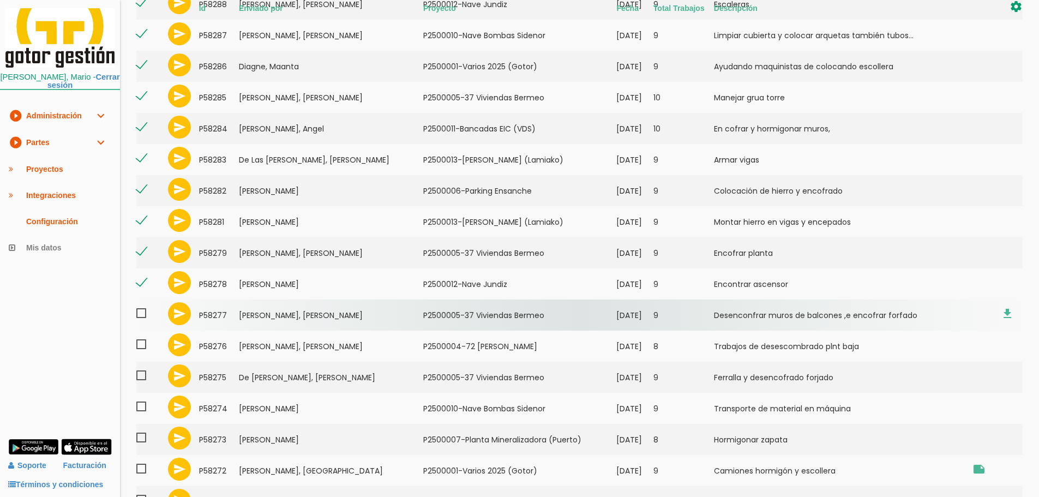
click at [144, 312] on span at bounding box center [145, 313] width 19 height 14
click at [0, 0] on input "checkbox" at bounding box center [0, 0] width 0 height 0
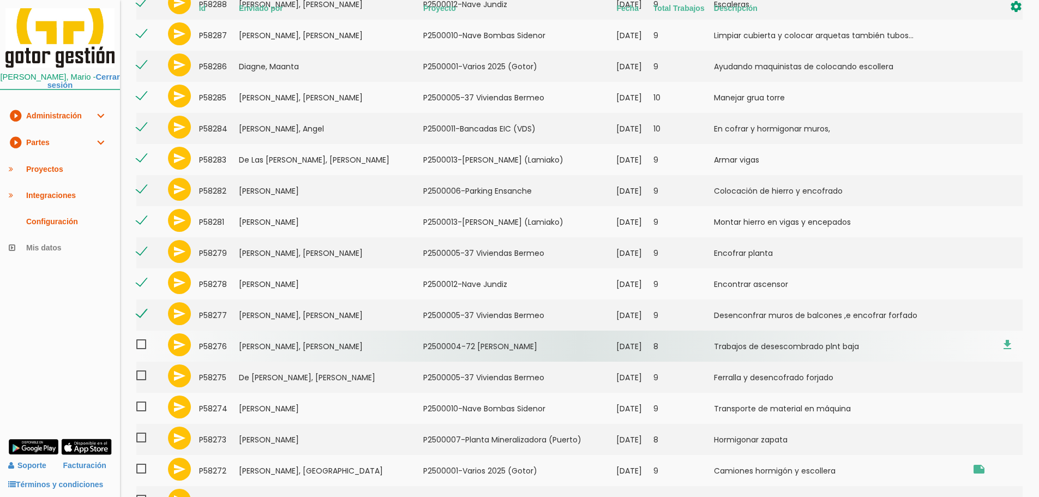
click at [143, 347] on span at bounding box center [145, 344] width 19 height 14
click at [0, 0] on input "checkbox" at bounding box center [0, 0] width 0 height 0
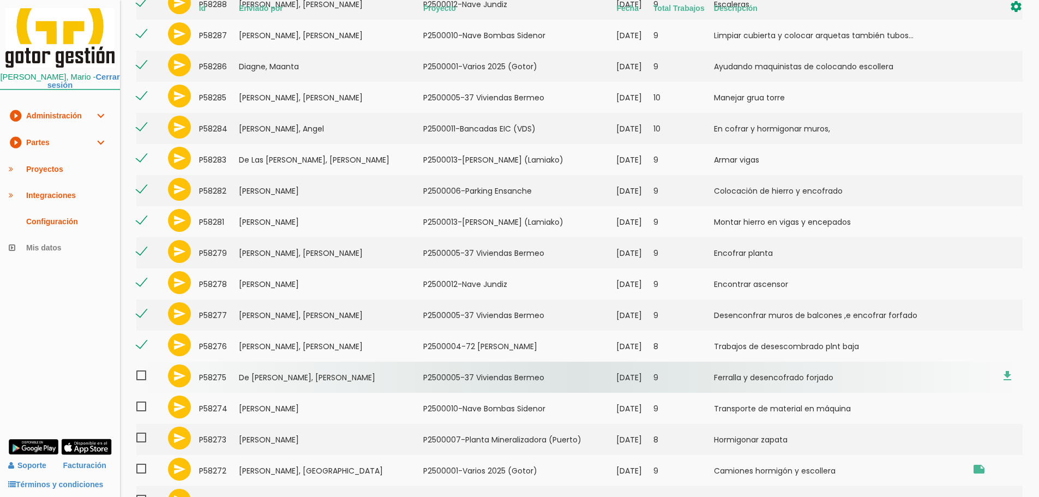
click at [143, 367] on td at bounding box center [150, 376] width 29 height 31
click at [136, 369] on span at bounding box center [145, 376] width 19 height 14
click at [0, 0] on input "checkbox" at bounding box center [0, 0] width 0 height 0
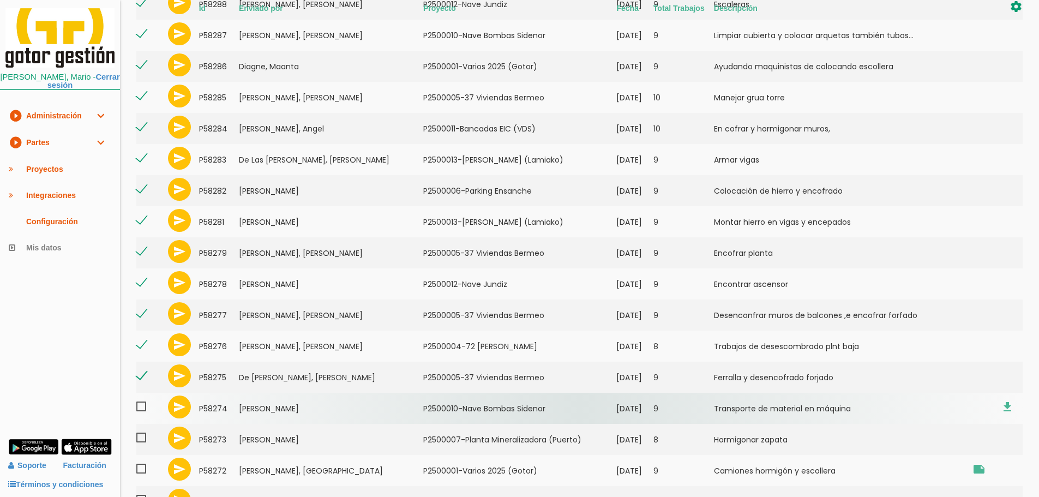
drag, startPoint x: 143, startPoint y: 402, endPoint x: 143, endPoint y: 412, distance: 9.8
click at [143, 403] on span at bounding box center [145, 407] width 19 height 14
click at [0, 0] on input "checkbox" at bounding box center [0, 0] width 0 height 0
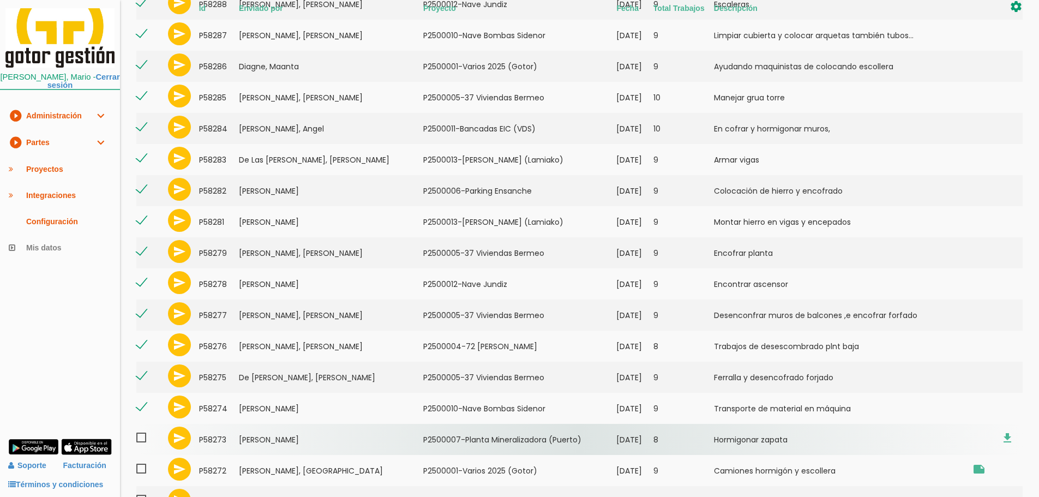
click at [143, 437] on span at bounding box center [145, 438] width 19 height 14
click at [0, 0] on input "checkbox" at bounding box center [0, 0] width 0 height 0
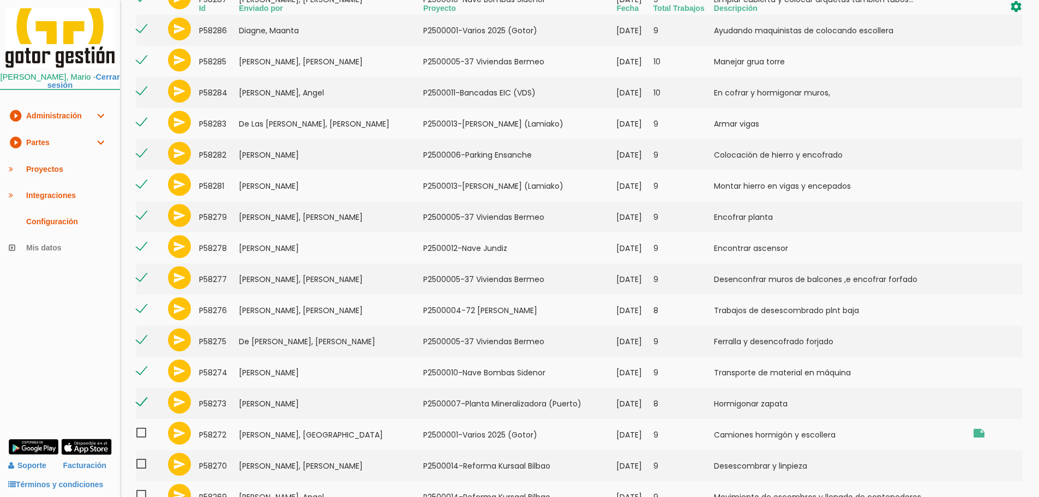
scroll to position [946, 0]
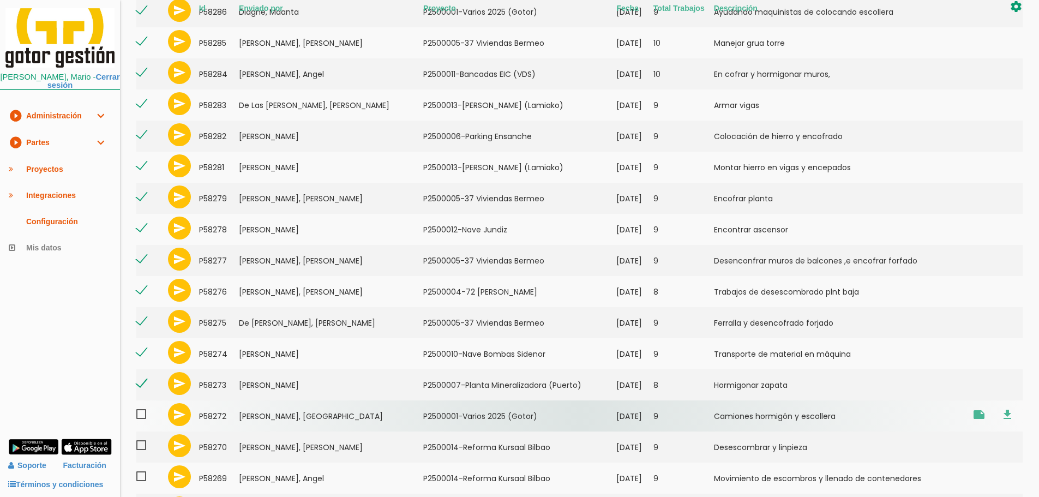
click at [141, 417] on span at bounding box center [145, 414] width 19 height 14
click at [0, 0] on input "checkbox" at bounding box center [0, 0] width 0 height 0
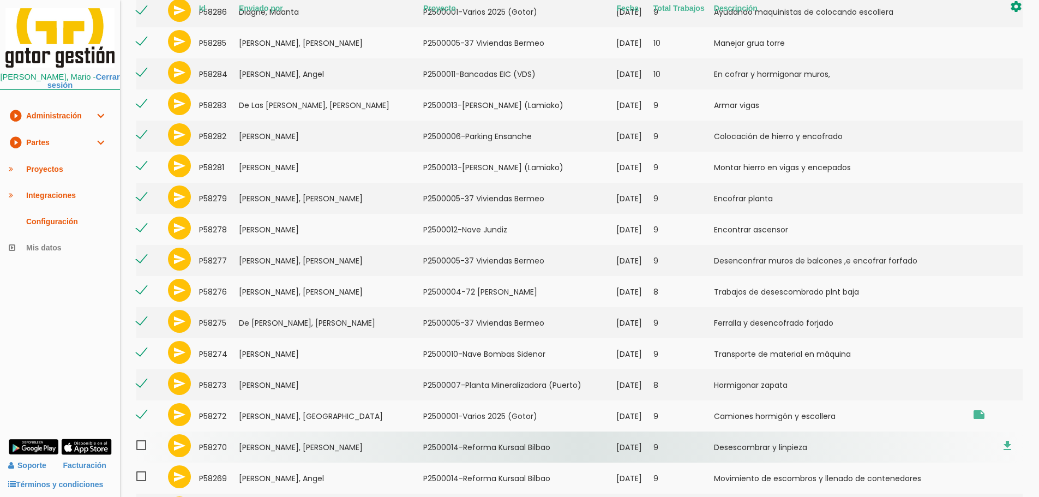
click at [147, 455] on td at bounding box center [150, 446] width 29 height 31
click at [143, 450] on span at bounding box center [145, 445] width 19 height 14
click at [0, 0] on input "checkbox" at bounding box center [0, 0] width 0 height 0
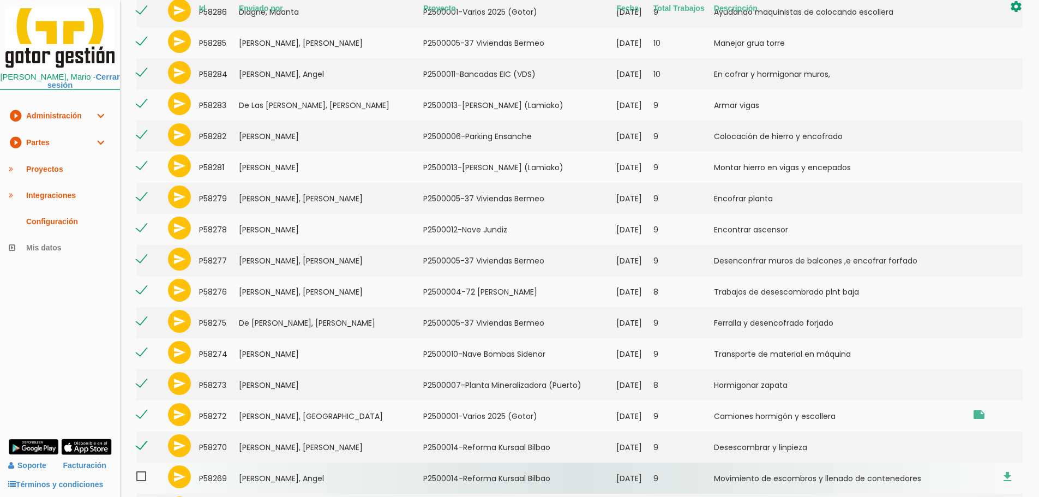
click at [143, 473] on span at bounding box center [145, 476] width 19 height 14
click at [0, 0] on input "checkbox" at bounding box center [0, 0] width 0 height 0
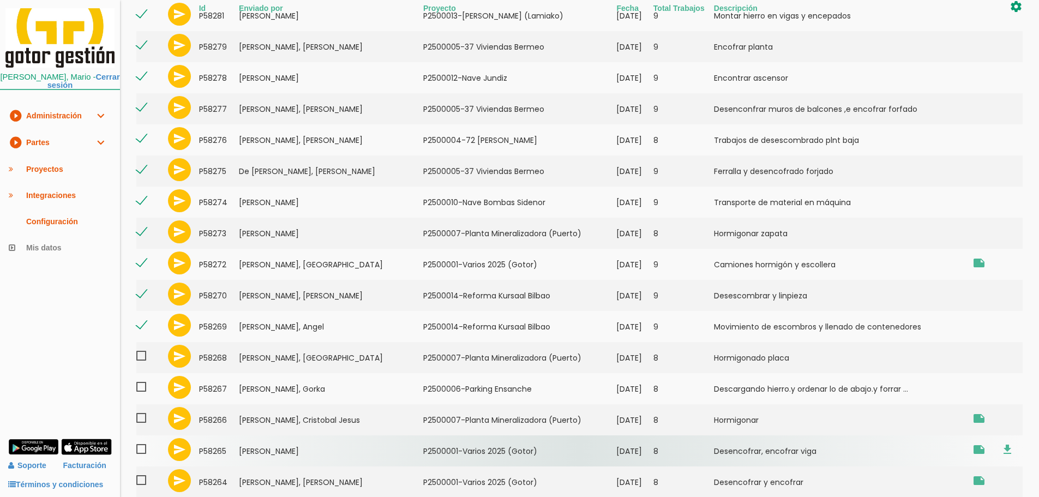
scroll to position [1141, 0]
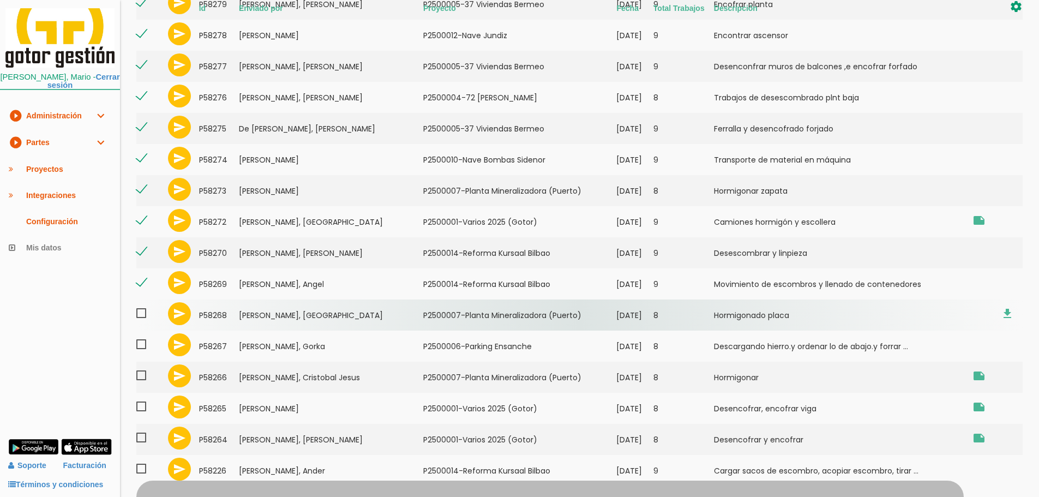
click at [144, 316] on span at bounding box center [145, 313] width 19 height 14
click at [0, 0] on input "checkbox" at bounding box center [0, 0] width 0 height 0
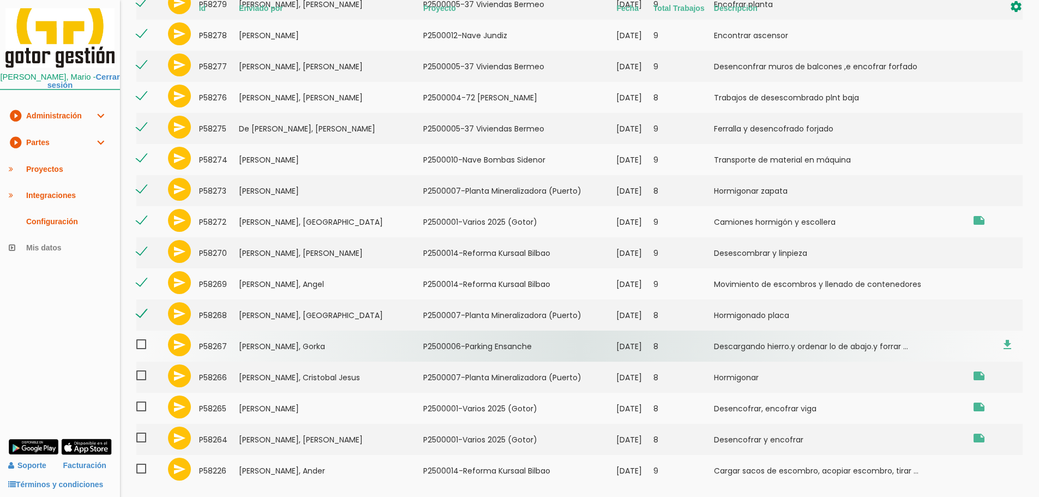
click at [143, 342] on span at bounding box center [145, 344] width 19 height 14
click at [0, 0] on input "checkbox" at bounding box center [0, 0] width 0 height 0
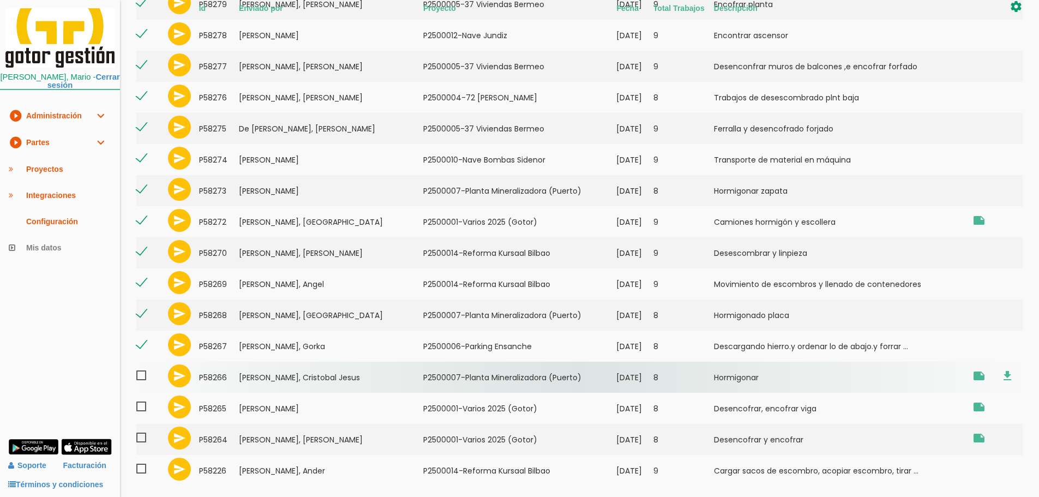
click at [142, 375] on span at bounding box center [145, 376] width 19 height 14
click at [0, 0] on input "checkbox" at bounding box center [0, 0] width 0 height 0
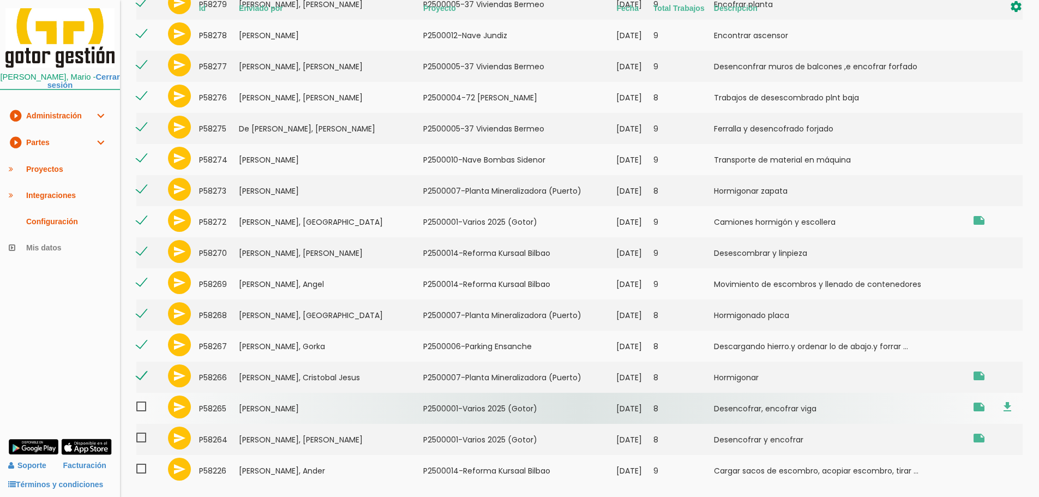
click at [148, 405] on span at bounding box center [145, 407] width 19 height 14
click at [0, 0] on input "checkbox" at bounding box center [0, 0] width 0 height 0
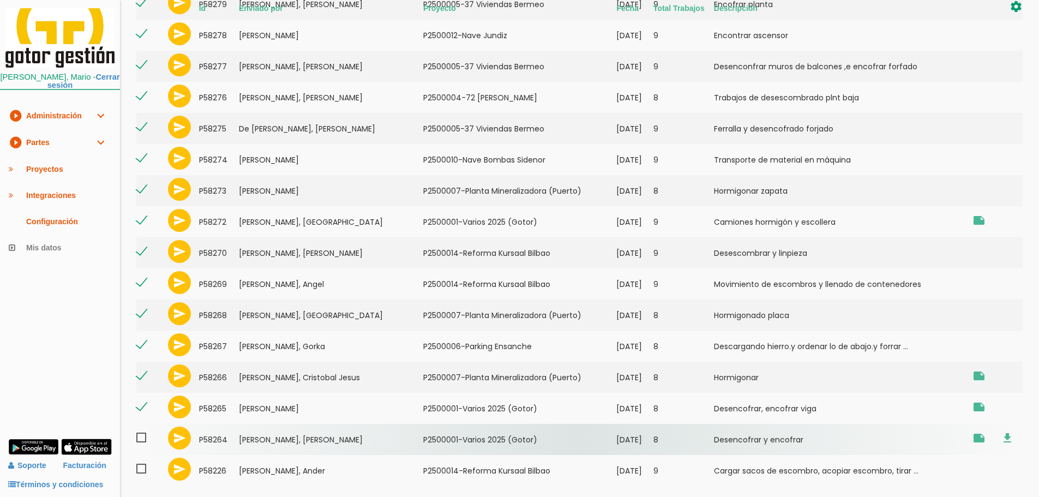
click at [147, 437] on span at bounding box center [145, 438] width 19 height 14
click at [0, 0] on input "checkbox" at bounding box center [0, 0] width 0 height 0
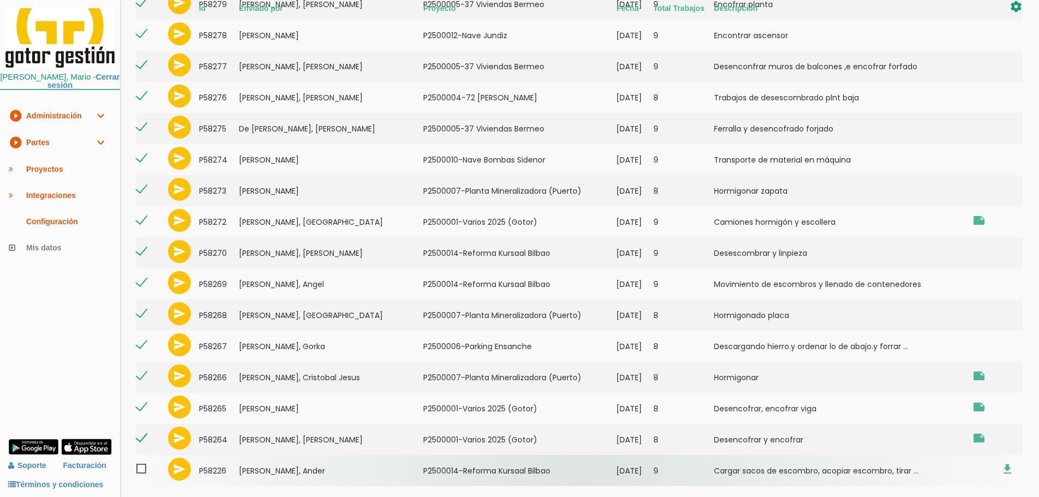
click at [145, 473] on span at bounding box center [145, 469] width 19 height 14
click at [0, 0] on input "checkbox" at bounding box center [0, 0] width 0 height 0
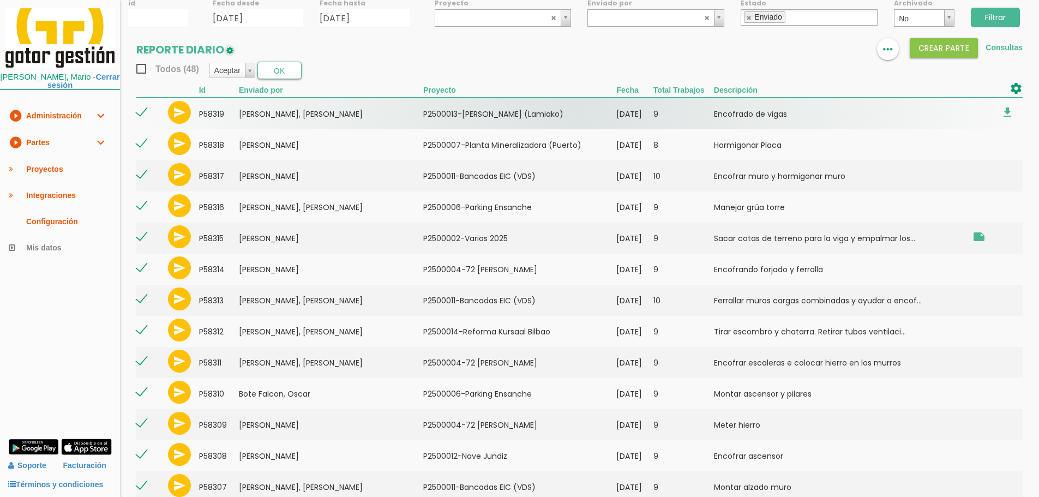
scroll to position [0, 0]
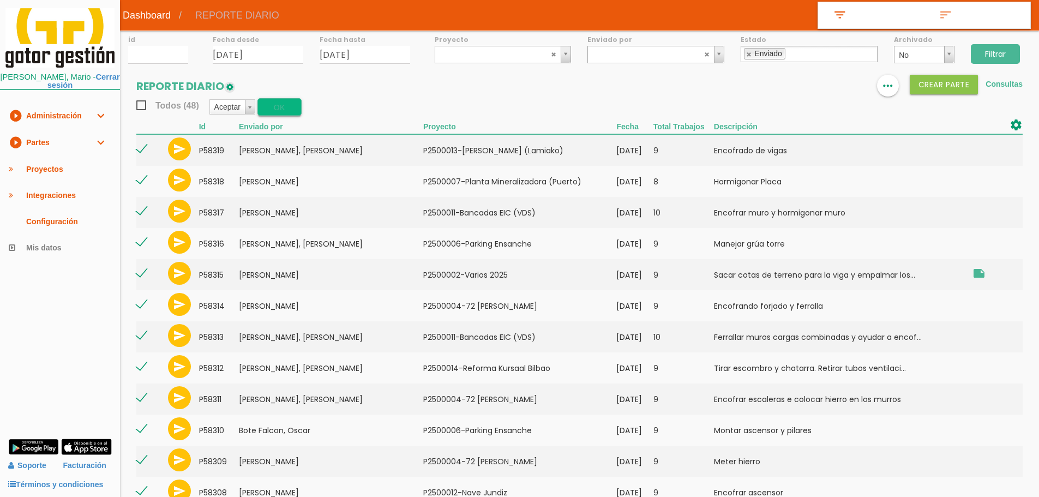
click at [291, 107] on button "OK" at bounding box center [279, 106] width 44 height 17
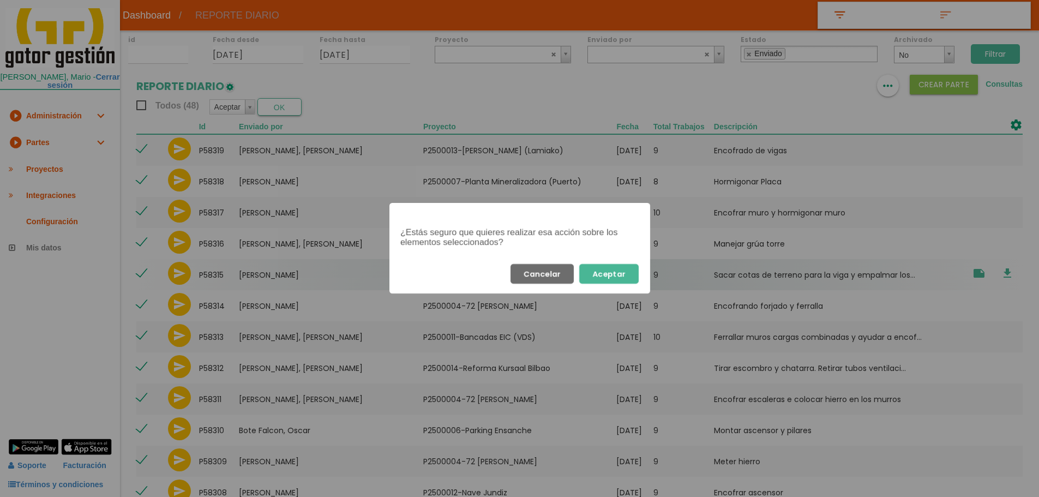
click at [606, 271] on button "Aceptar" at bounding box center [608, 274] width 59 height 20
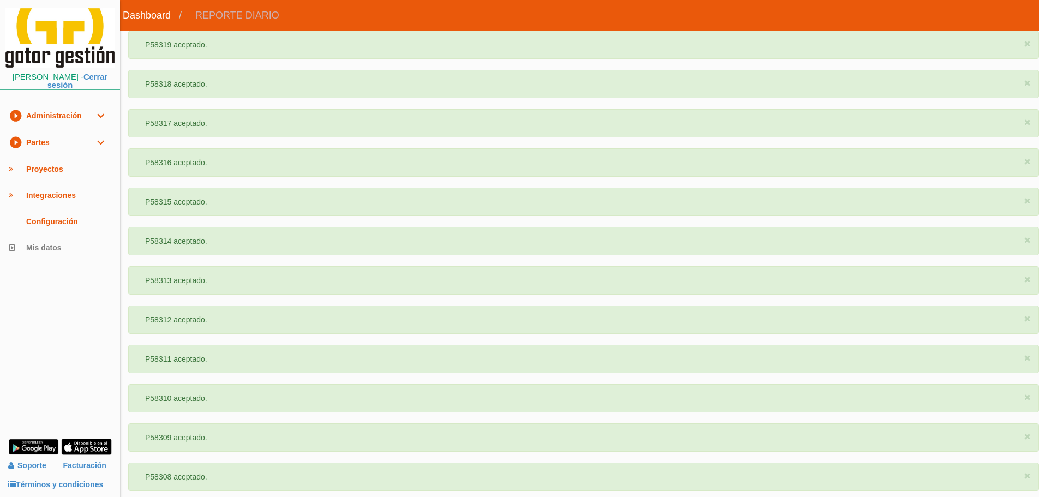
click at [58, 140] on link "play_circle_filled Partes expand_more" at bounding box center [60, 142] width 120 height 27
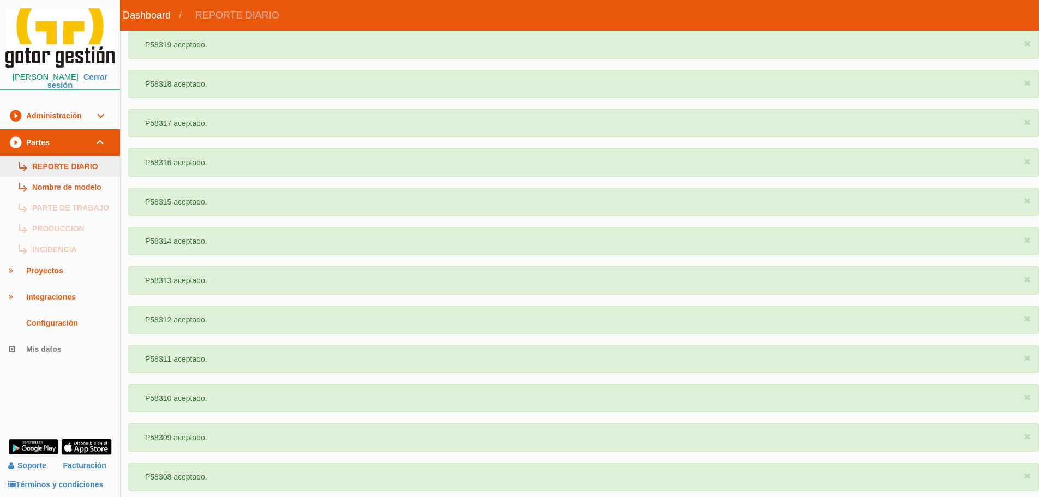
click at [62, 160] on link "subdirectory_arrow_right REPORTE DIARIO" at bounding box center [60, 166] width 120 height 21
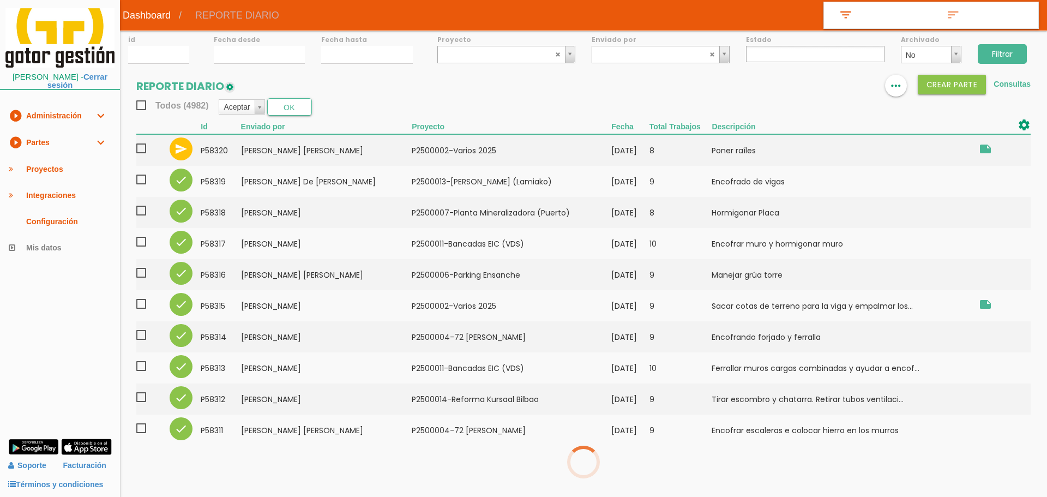
select select
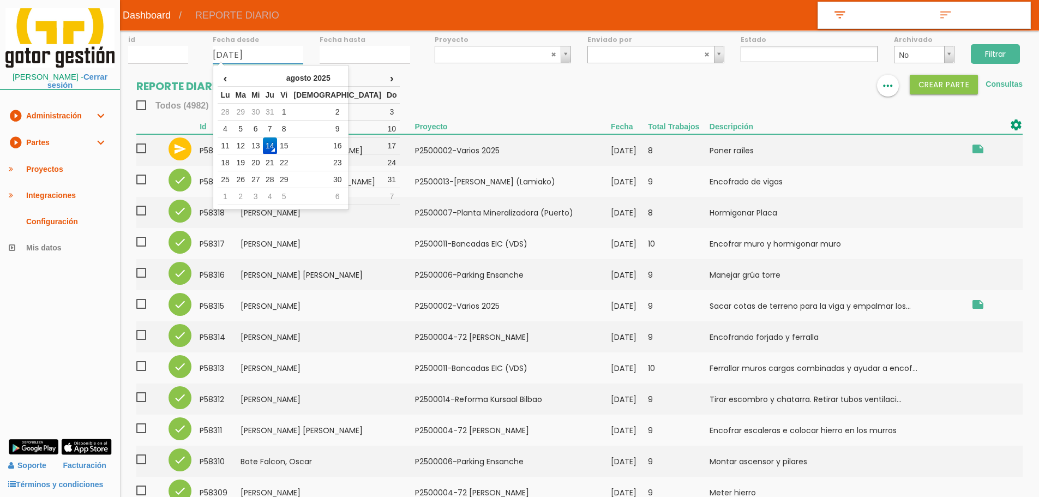
click at [272, 59] on input "[DATE]" at bounding box center [258, 55] width 91 height 18
click at [263, 143] on td "13" at bounding box center [256, 145] width 14 height 17
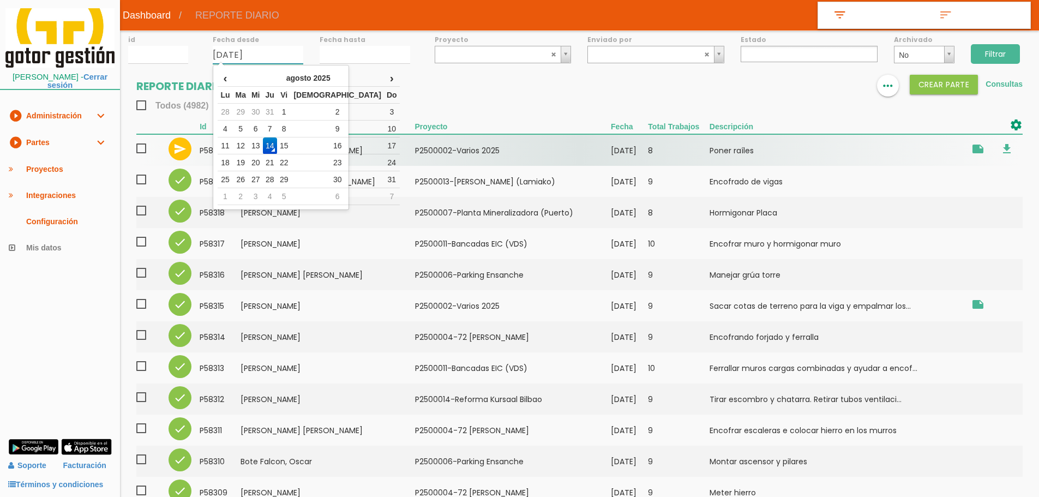
type input "[DATE]"
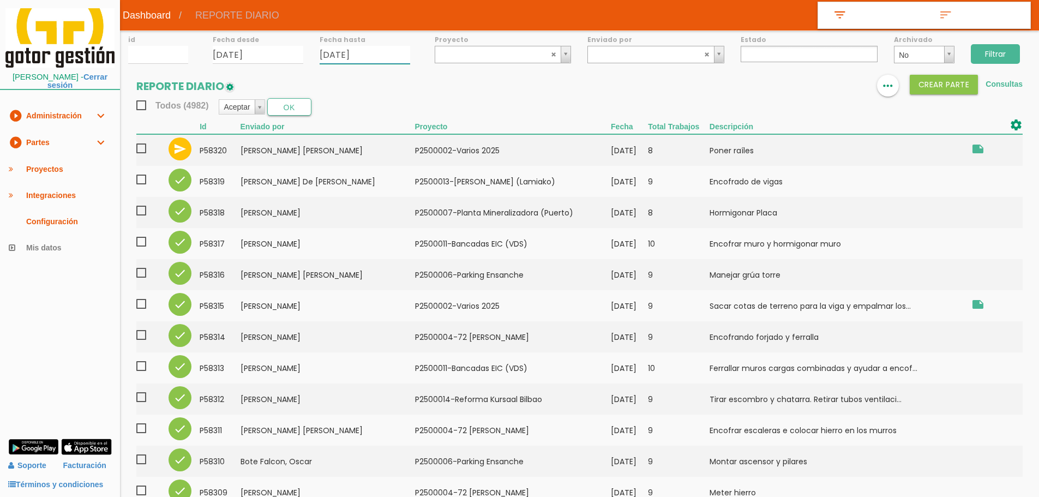
click at [332, 58] on input "14/08/2025" at bounding box center [364, 55] width 91 height 18
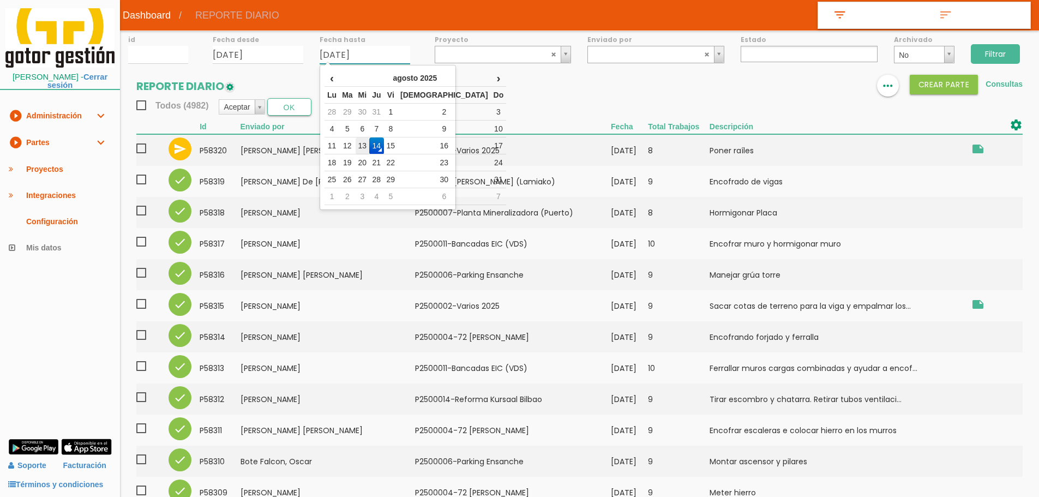
click at [370, 149] on td "13" at bounding box center [362, 145] width 14 height 17
type input "[DATE]"
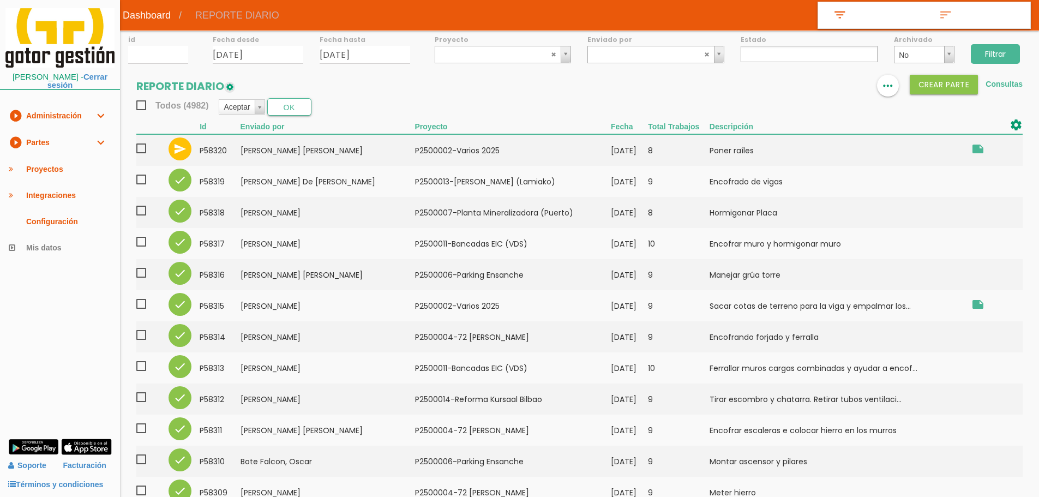
click at [824, 54] on ul at bounding box center [808, 54] width 137 height 16
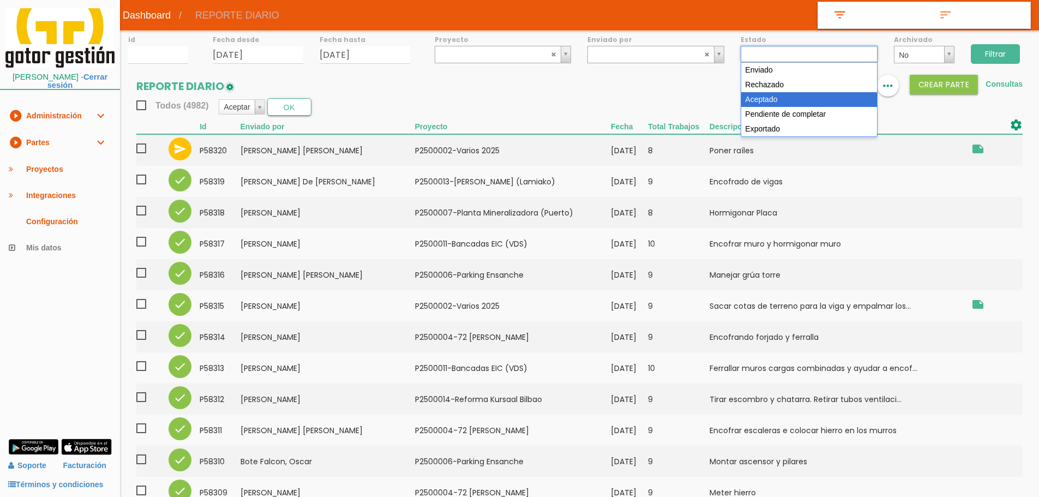
select select "3"
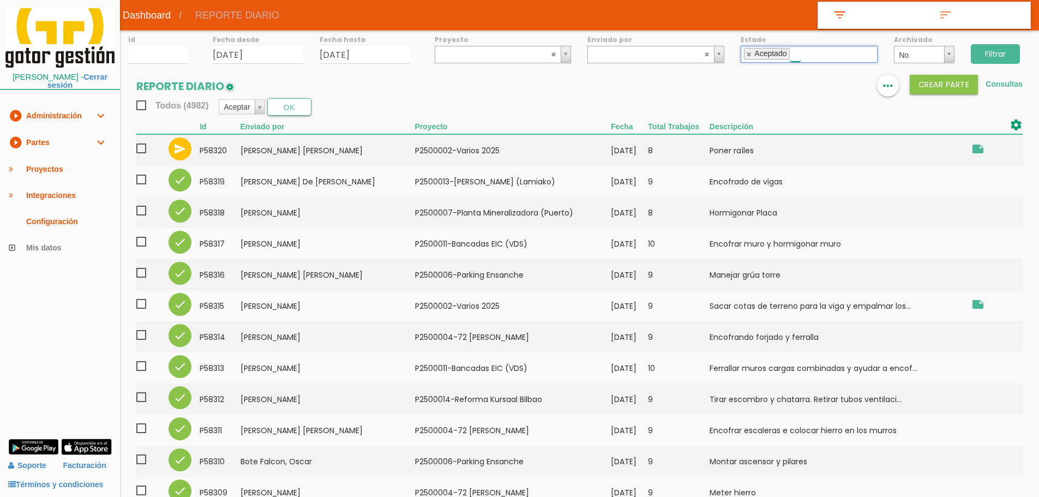
scroll to position [20, 0]
drag, startPoint x: 980, startPoint y: 49, endPoint x: 868, endPoint y: 50, distance: 112.3
click at [981, 49] on input "Filtrar" at bounding box center [994, 54] width 49 height 20
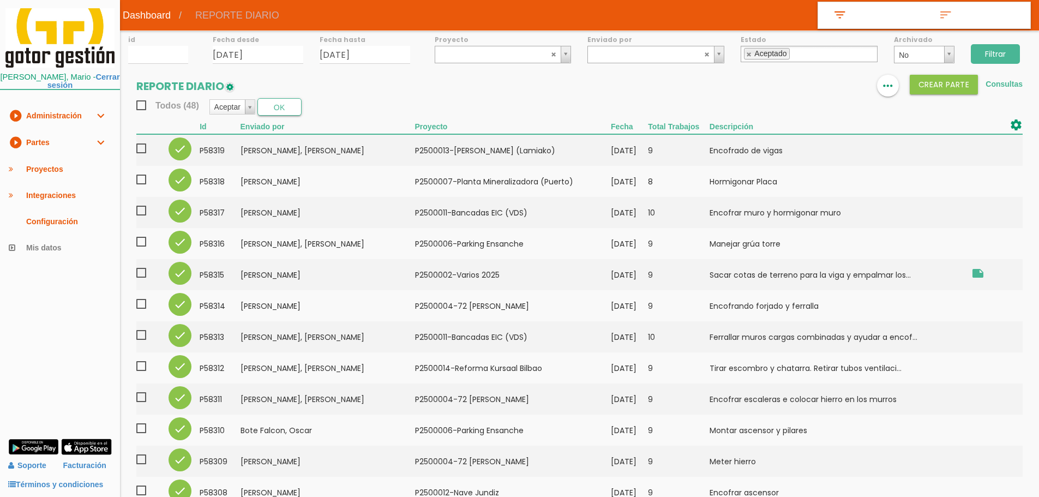
click at [140, 106] on span "Todos (48)" at bounding box center [167, 106] width 63 height 14
click at [0, 0] on input "Todos (48)" at bounding box center [0, 0] width 0 height 0
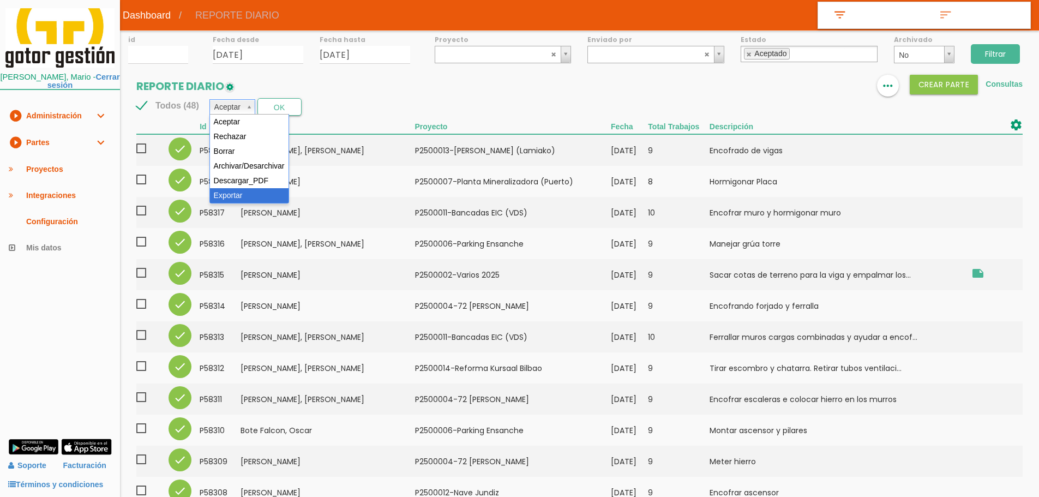
select select "6"
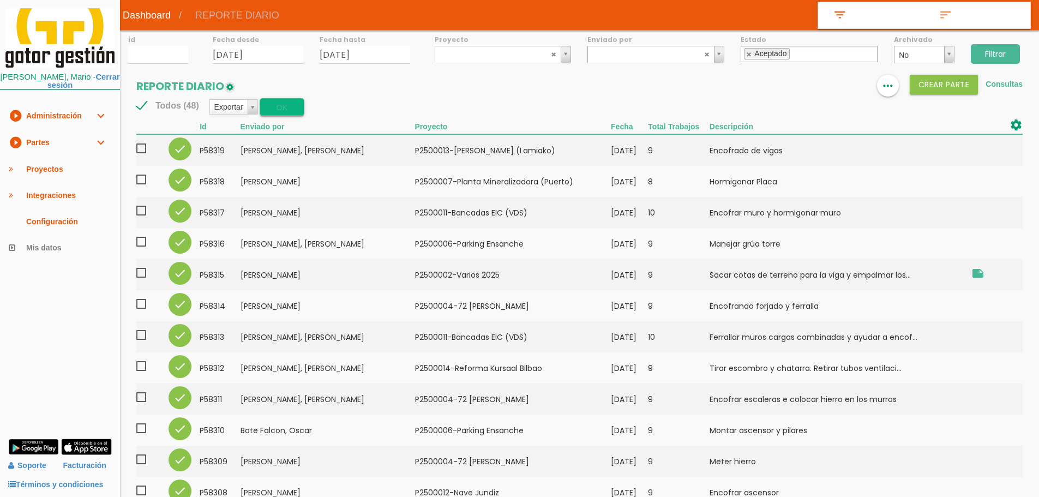
click at [267, 115] on button "OK" at bounding box center [282, 106] width 44 height 17
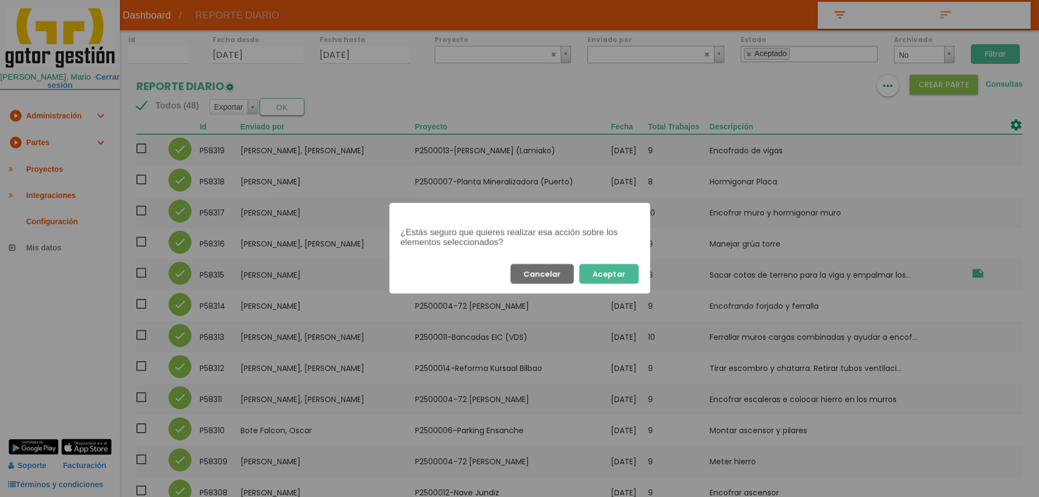
click at [604, 269] on button "Aceptar" at bounding box center [608, 274] width 59 height 20
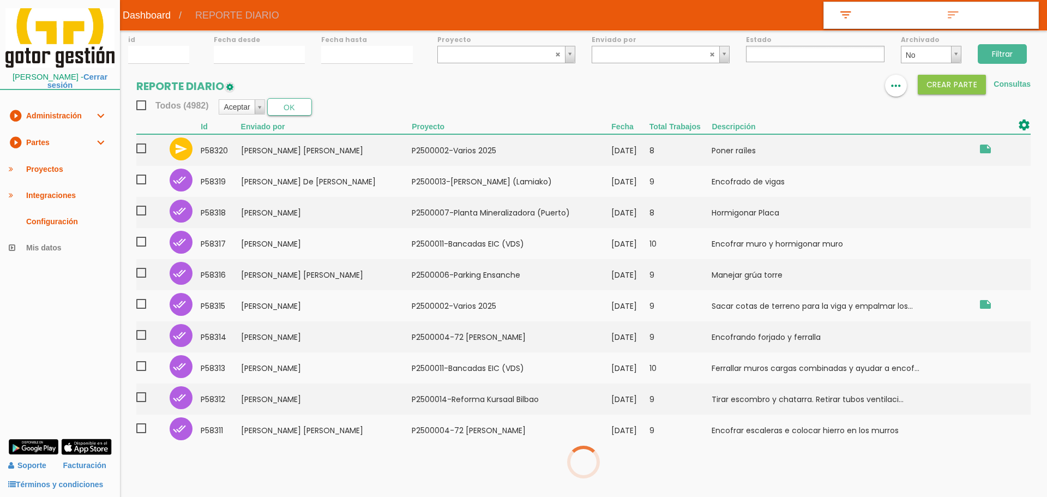
select select
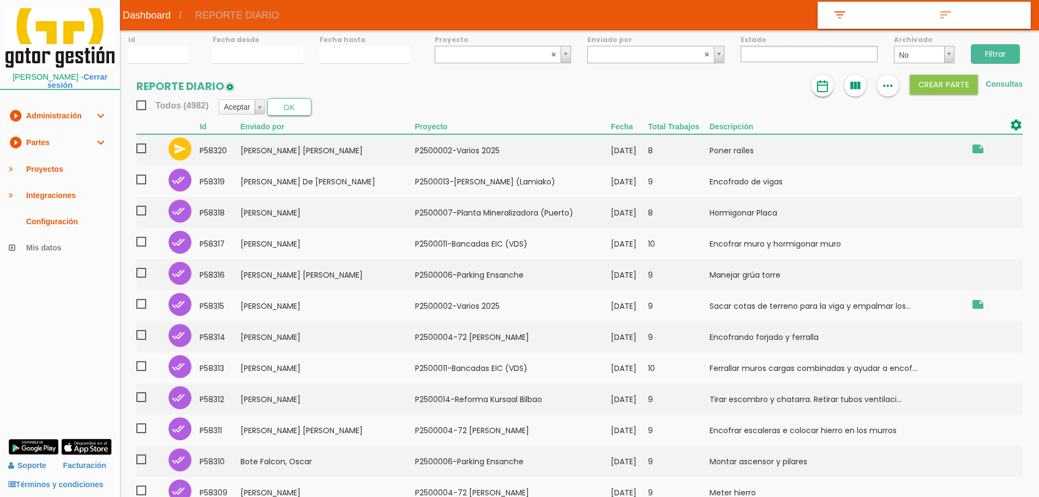
click at [824, 85] on img at bounding box center [822, 86] width 13 height 13
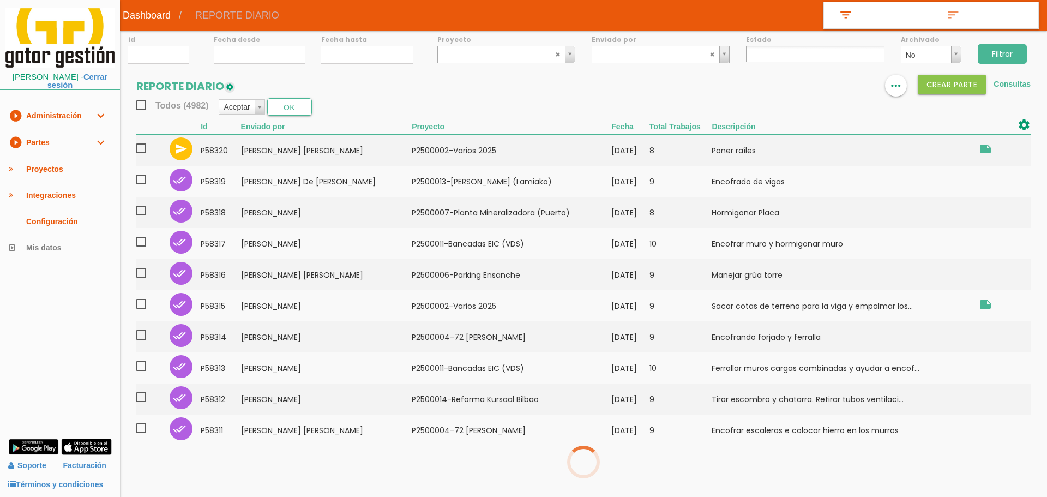
select select
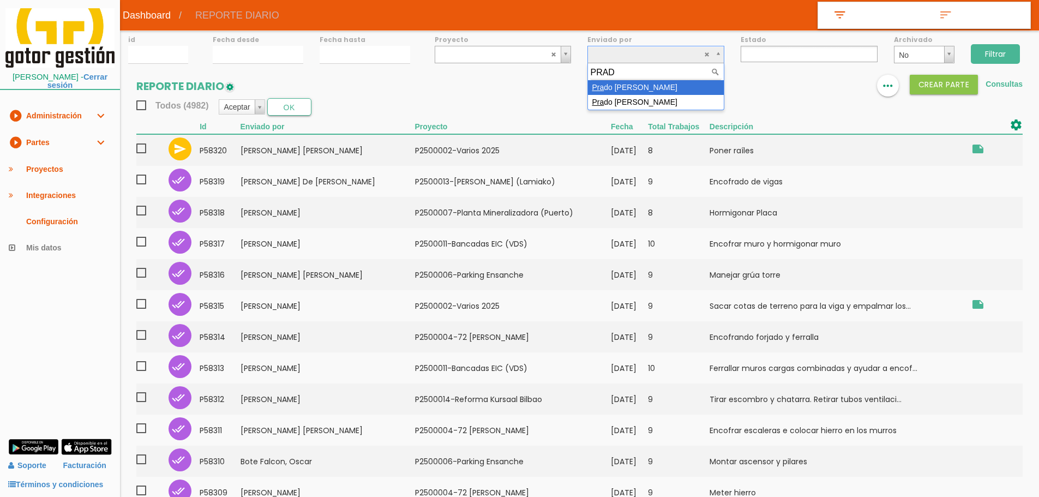
type input "PRADO"
select select "27"
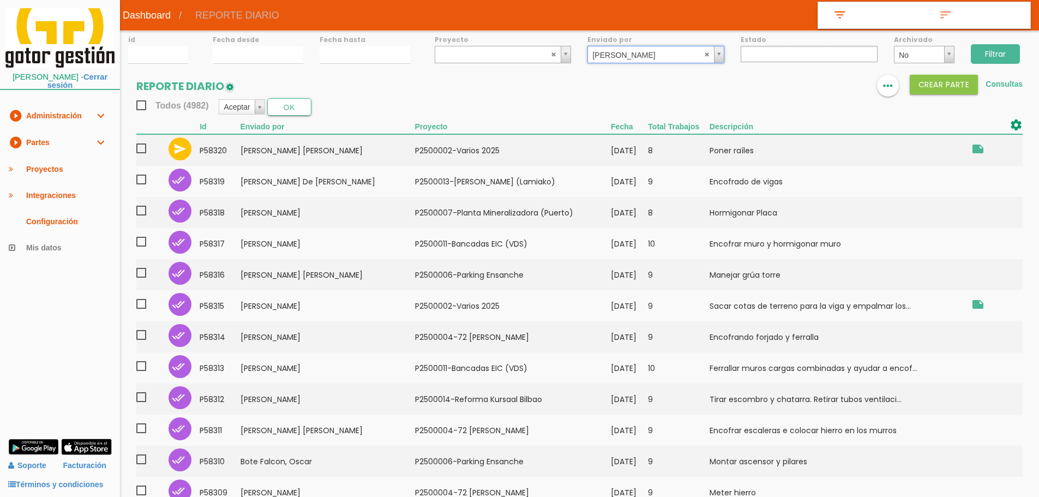
click at [1001, 52] on input "Filtrar" at bounding box center [994, 54] width 49 height 20
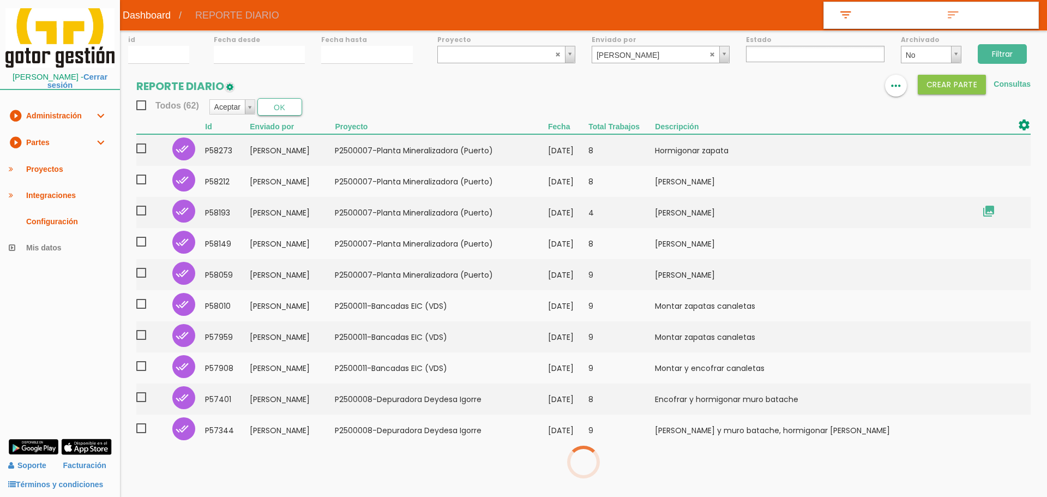
select select
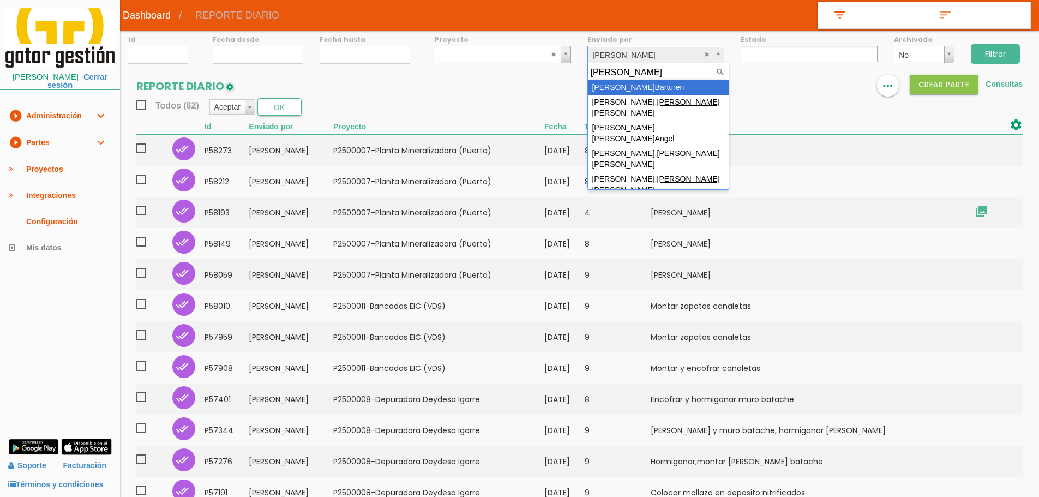
type input "juan b"
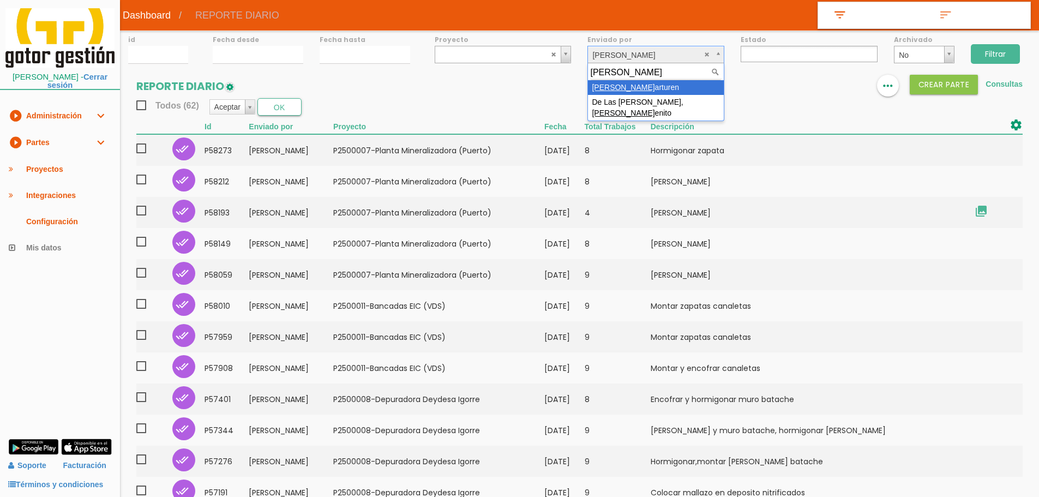
select select "88"
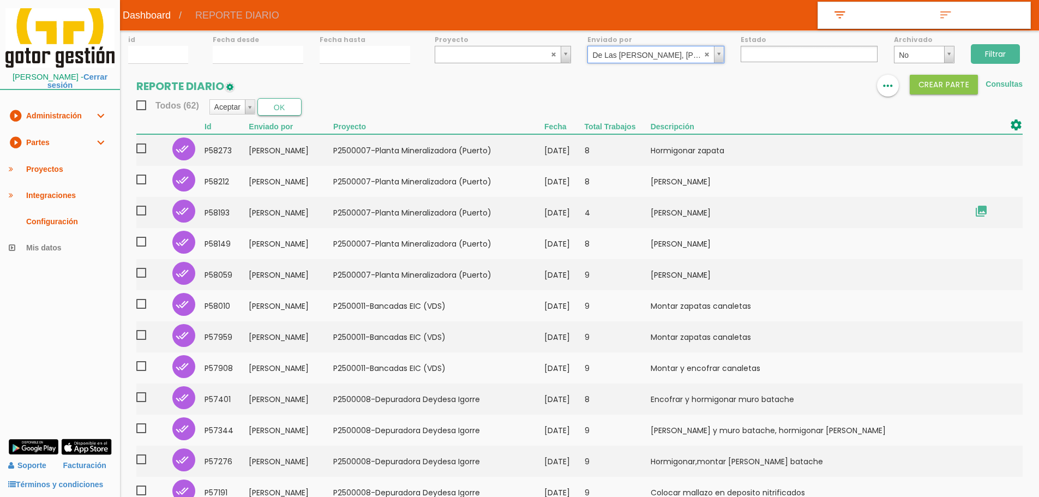
click at [996, 54] on input "Filtrar" at bounding box center [994, 54] width 49 height 20
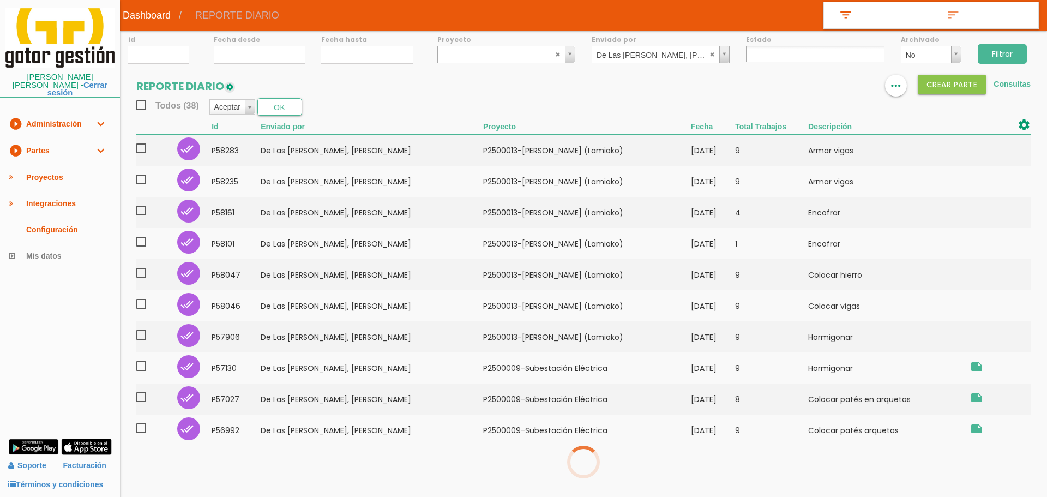
select select
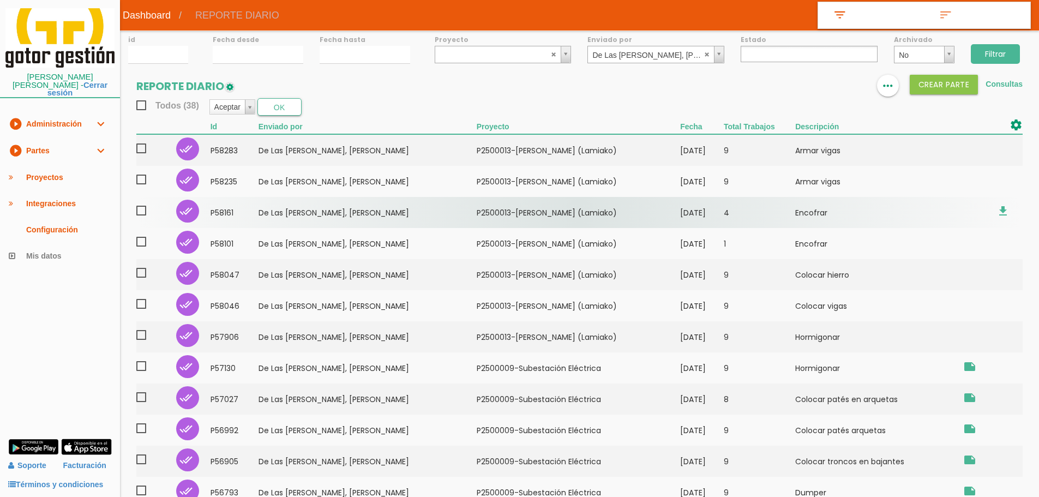
click at [711, 218] on td "[DATE]" at bounding box center [702, 212] width 44 height 31
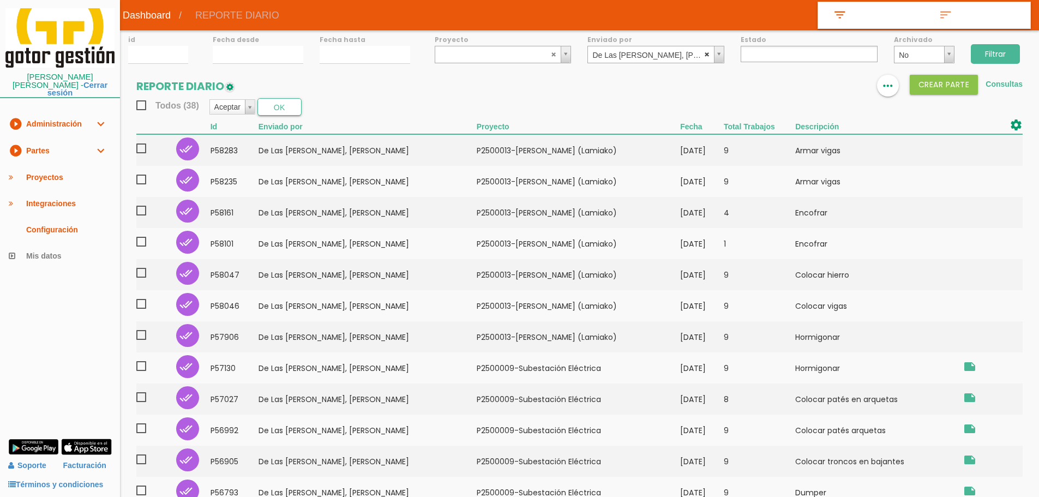
select select
click at [708, 52] on abbr at bounding box center [707, 54] width 7 height 7
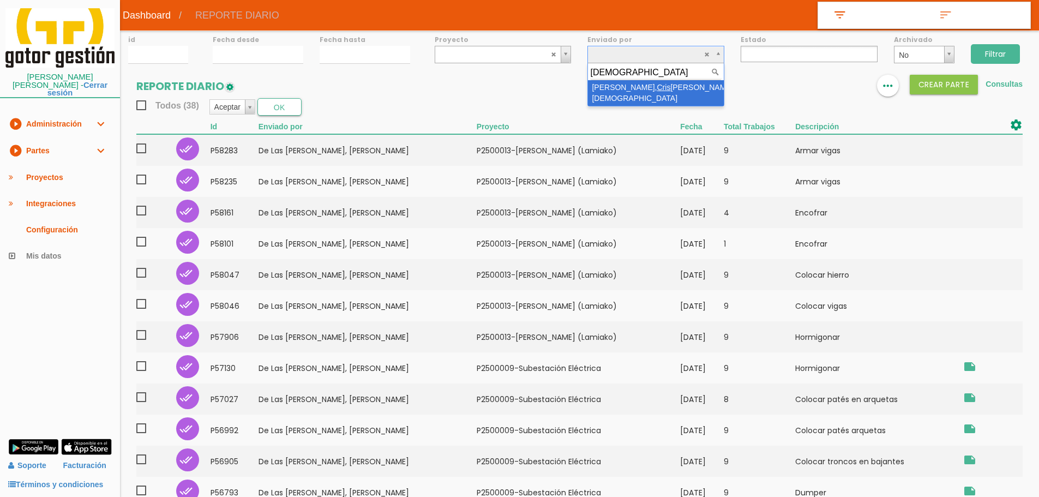
type input "cristo"
select select "100"
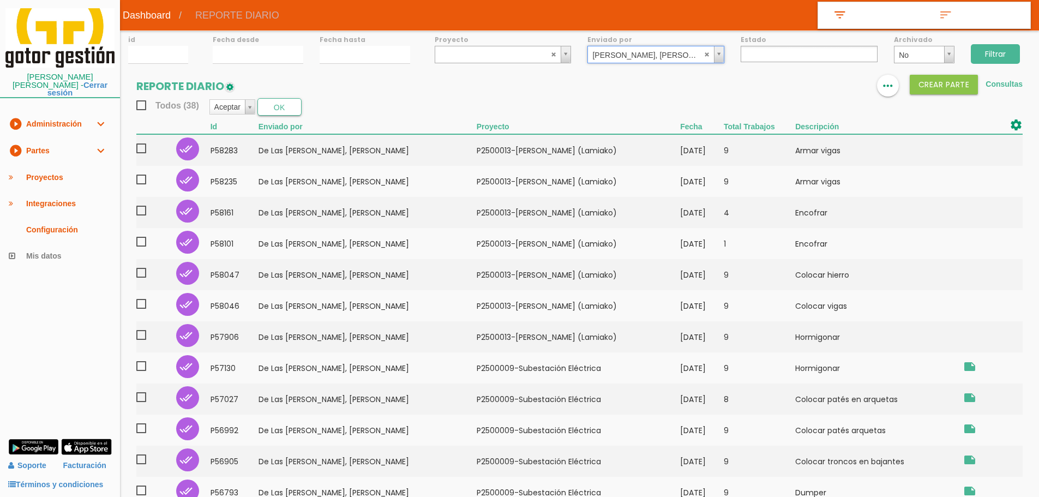
click at [982, 53] on input "Filtrar" at bounding box center [994, 54] width 49 height 20
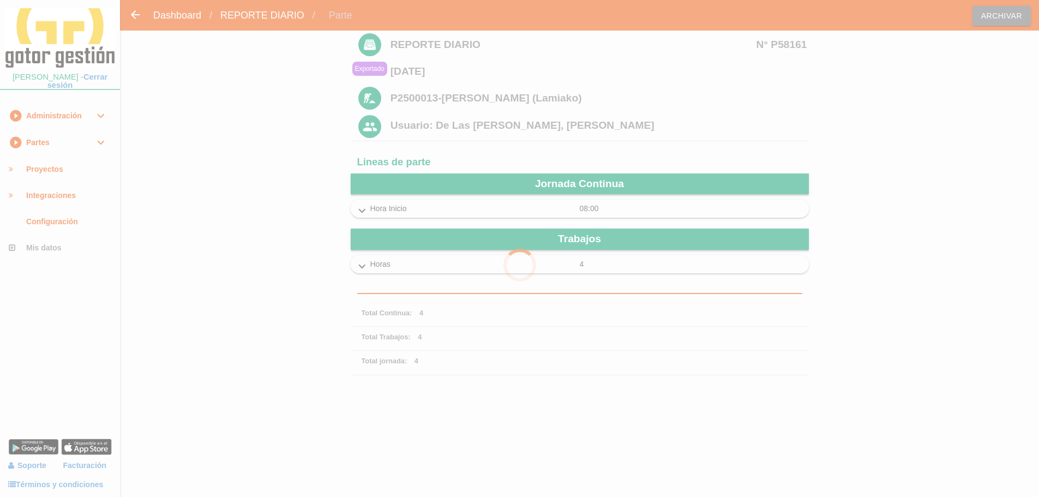
click at [364, 268] on div at bounding box center [519, 248] width 1039 height 497
click at [366, 208] on div at bounding box center [519, 248] width 1039 height 497
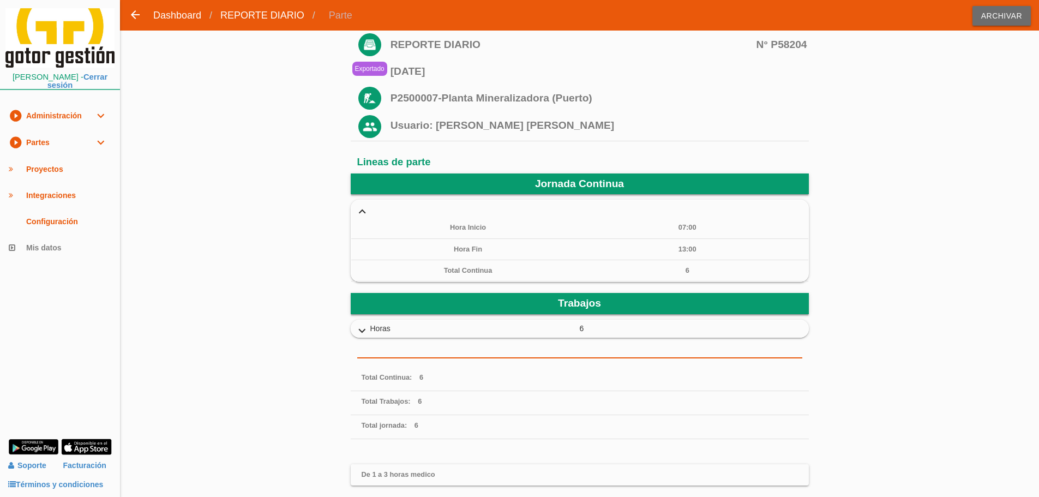
click at [356, 213] on icon "expand_more" at bounding box center [361, 211] width 17 height 14
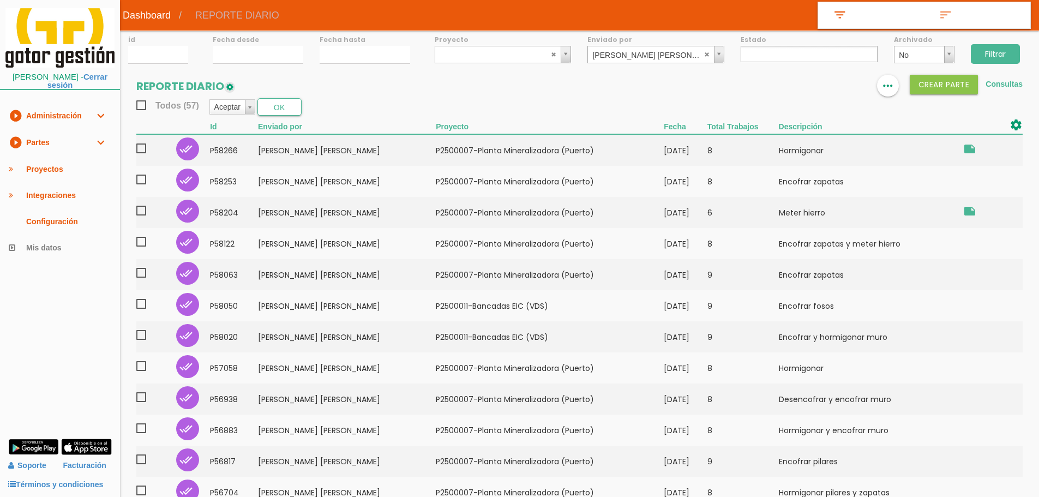
select select
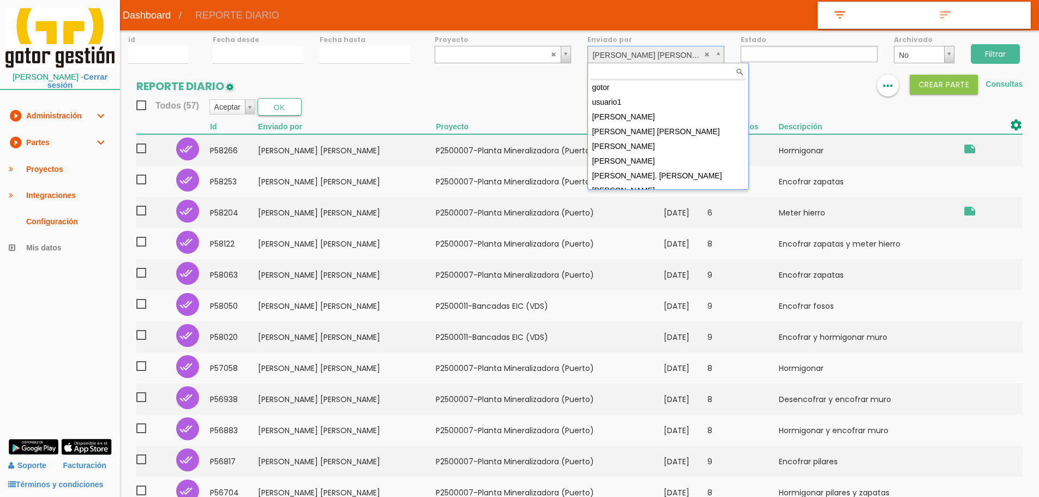
scroll to position [1341, 0]
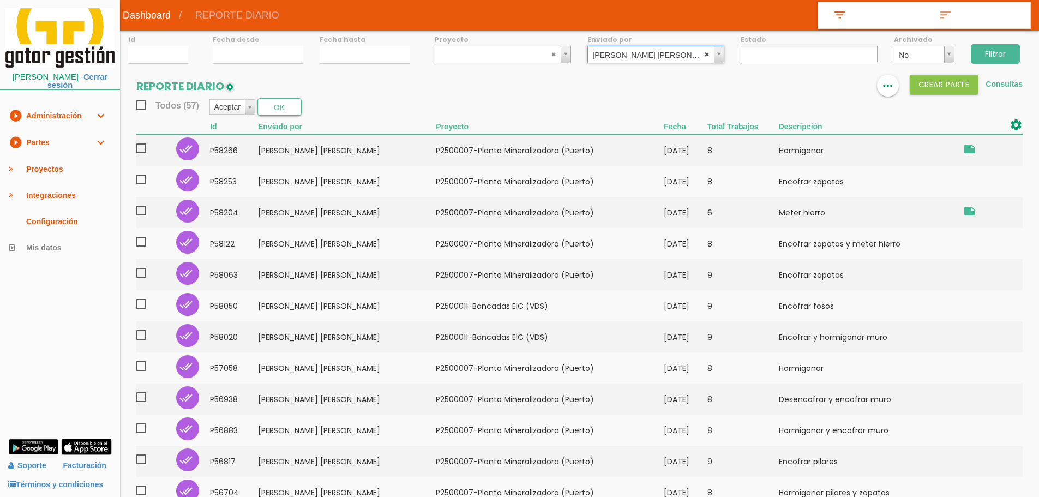
select select
click at [709, 53] on abbr at bounding box center [707, 54] width 7 height 7
click at [993, 57] on input "Filtrar" at bounding box center [994, 54] width 49 height 20
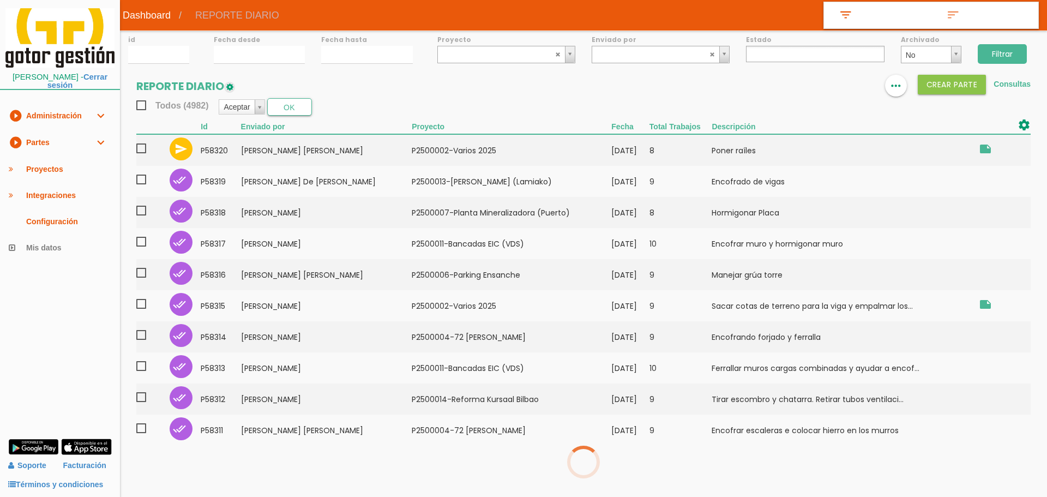
select select
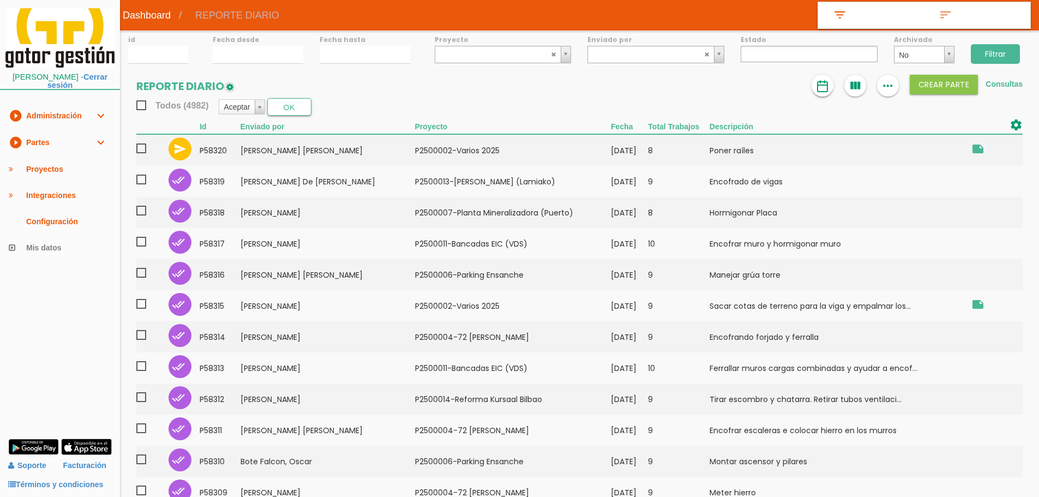
click at [824, 86] on img at bounding box center [822, 86] width 13 height 13
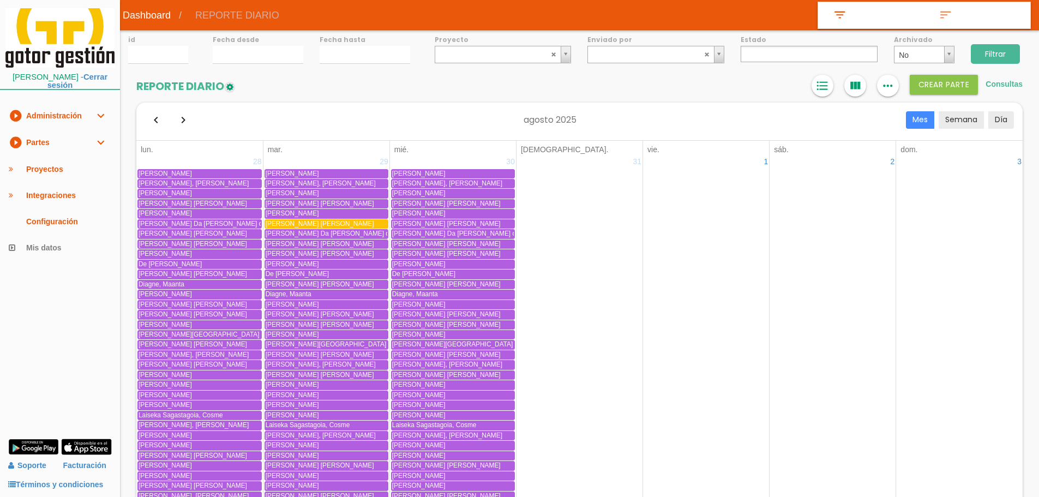
click at [826, 87] on icon "format_list_bulleted" at bounding box center [822, 86] width 14 height 22
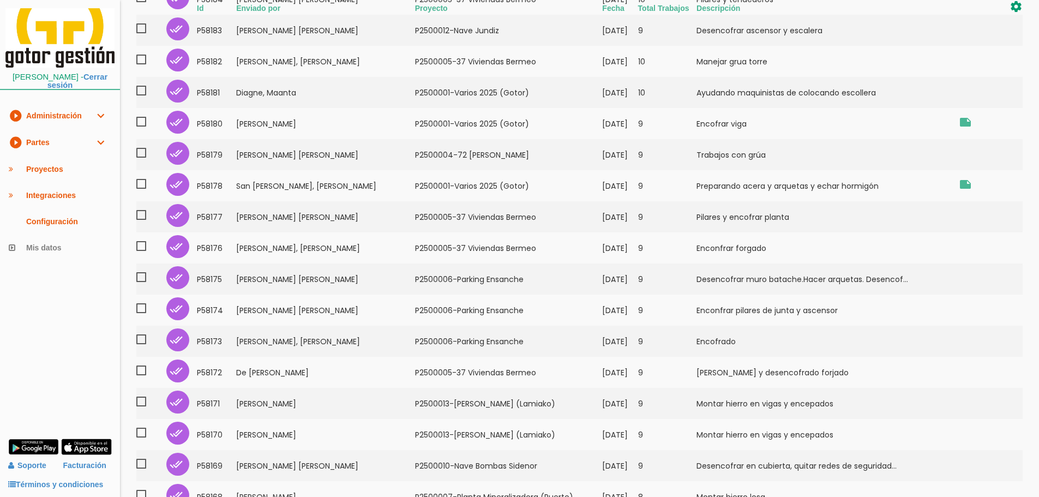
scroll to position [4310, 0]
